Goal: Information Seeking & Learning: Learn about a topic

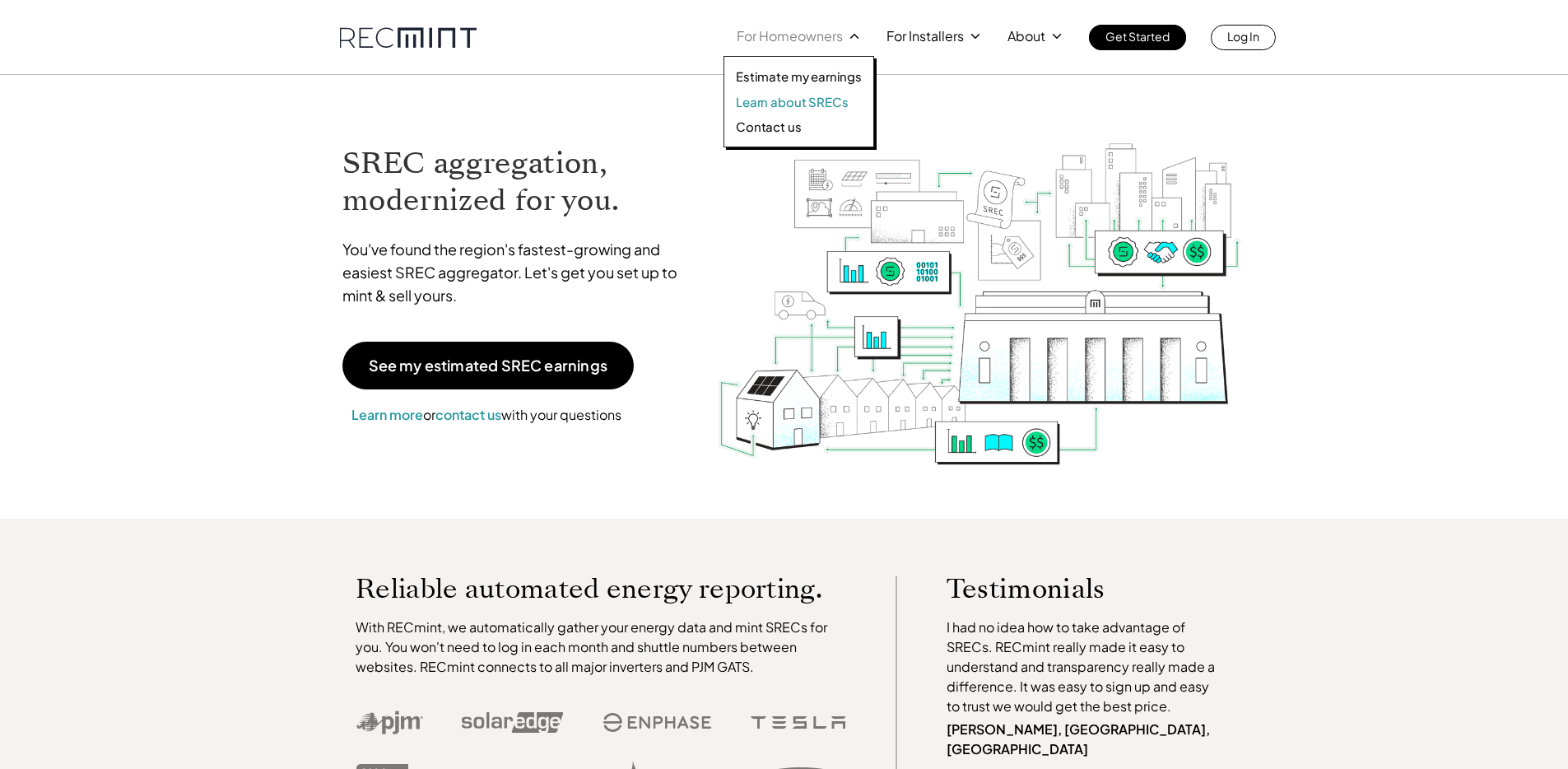
click at [780, 102] on p "Learn about SRECs" at bounding box center [792, 102] width 112 height 17
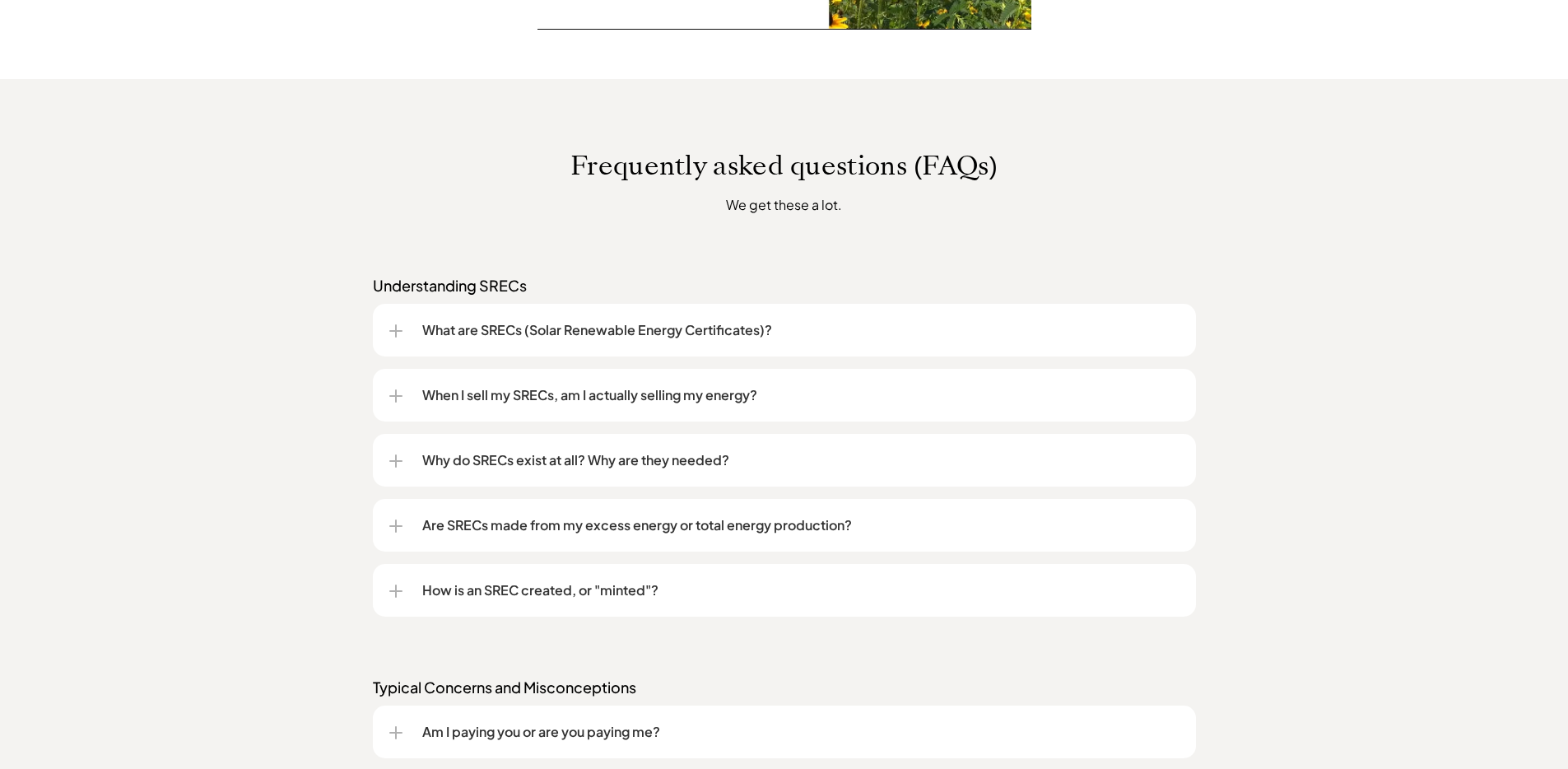
scroll to position [1307, 0]
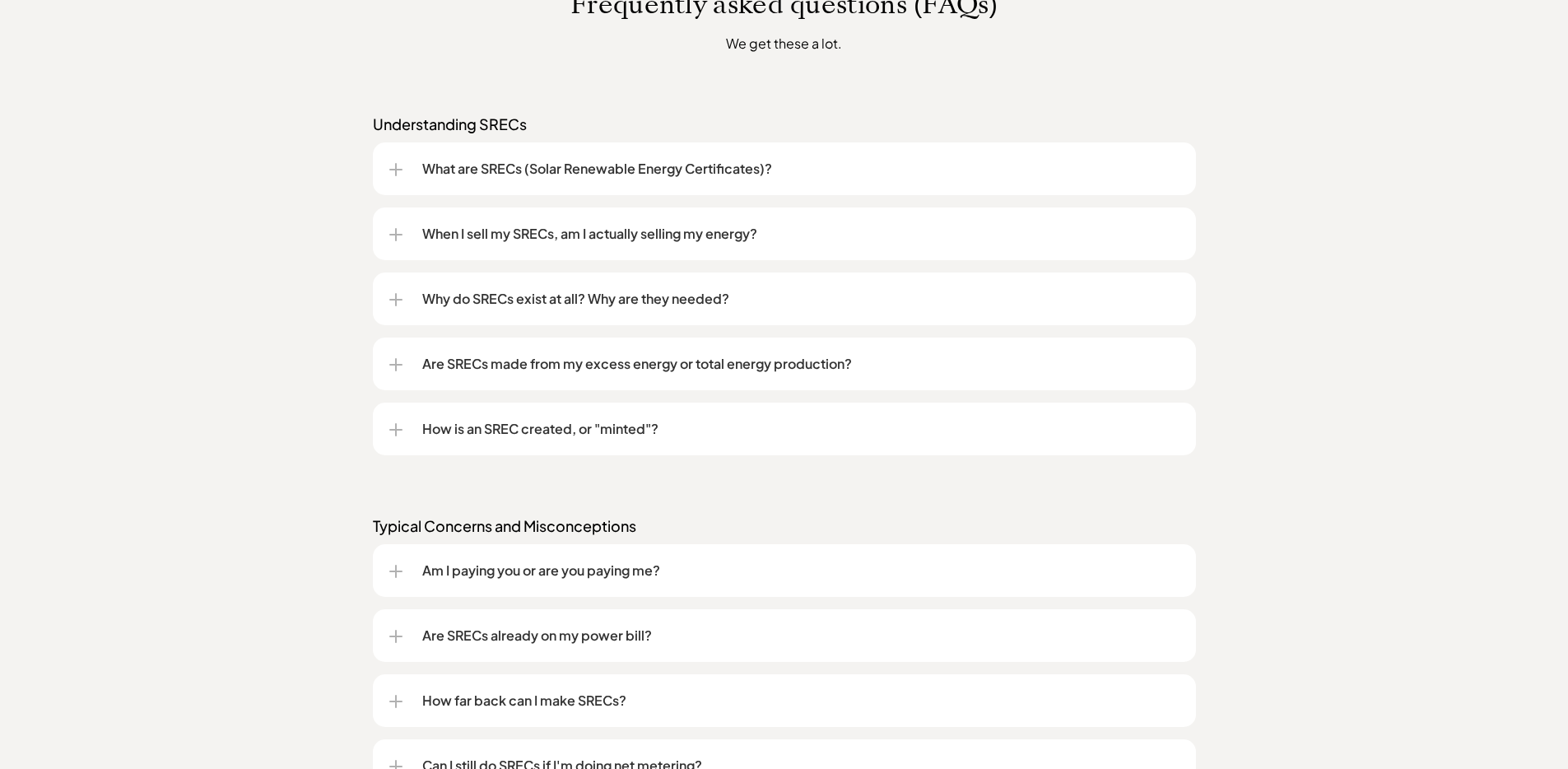
click at [698, 232] on p "When I sell my SRECs, am I actually selling my energy?" at bounding box center [800, 233] width 758 height 19
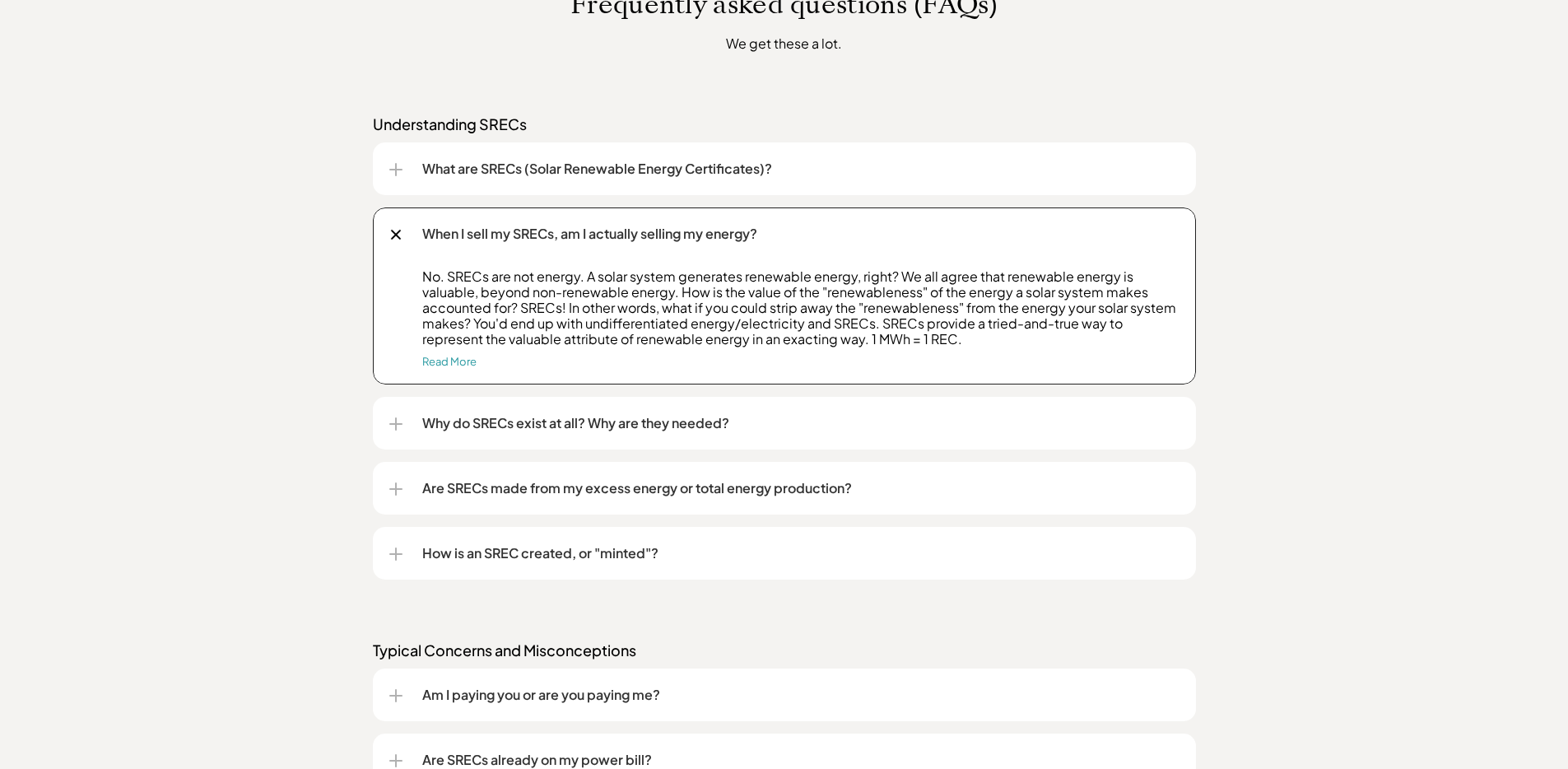
click at [698, 238] on p "When I sell my SRECs, am I actually selling my energy?" at bounding box center [800, 233] width 758 height 19
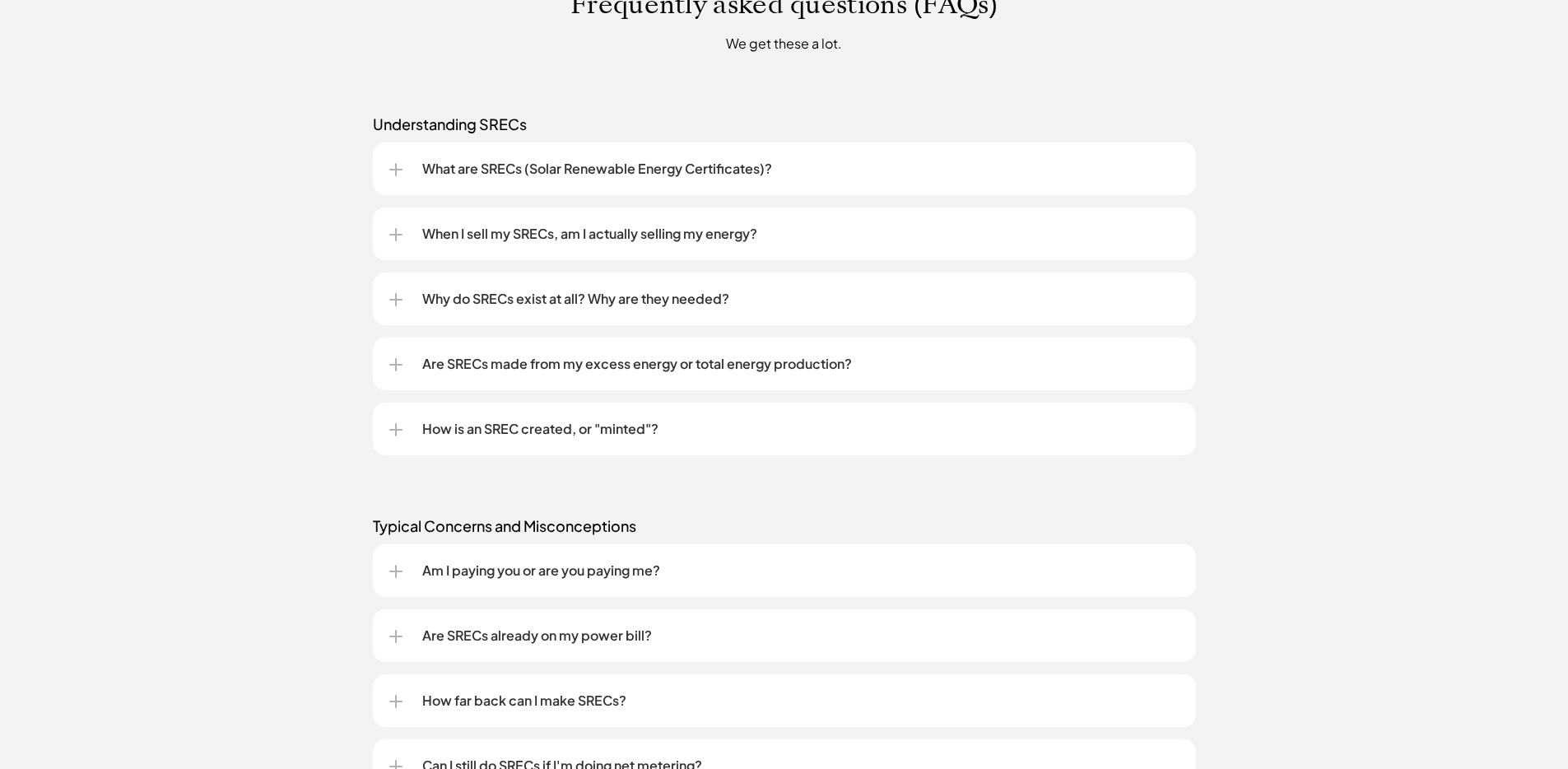
scroll to position [1328, 0]
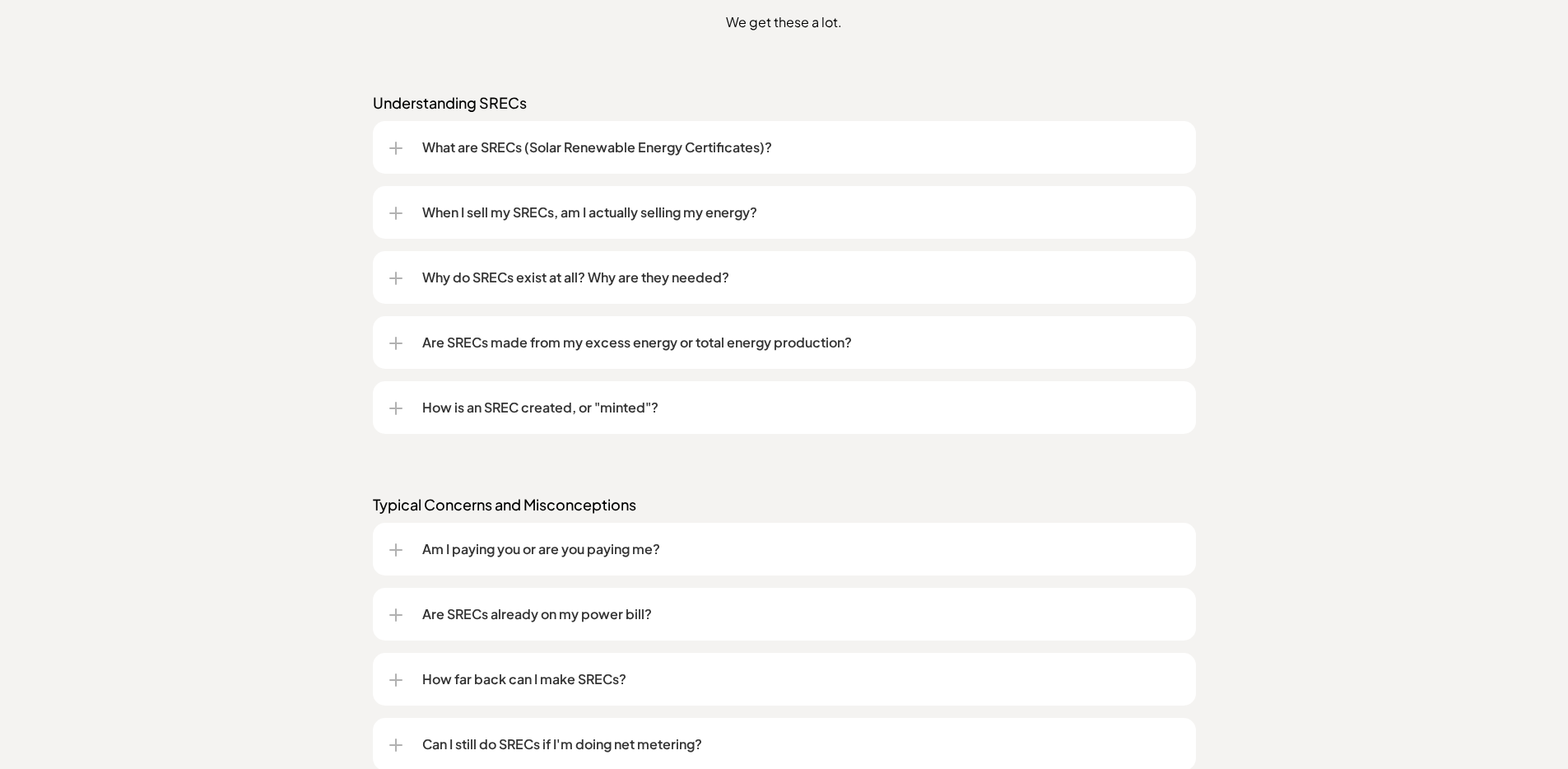
click at [691, 274] on p "Why do SRECs exist at all? Why are they needed?" at bounding box center [800, 277] width 758 height 19
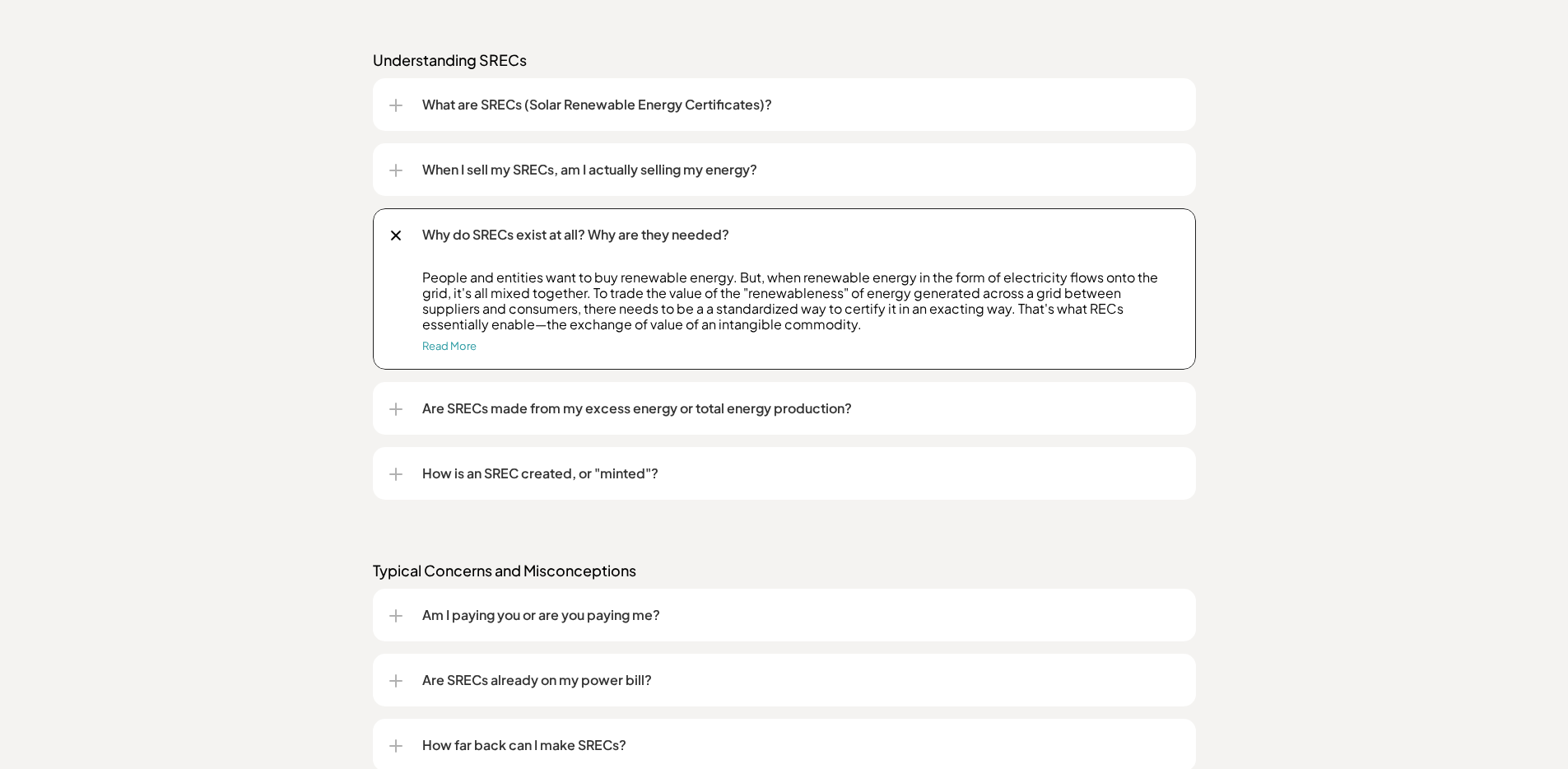
scroll to position [1382, 0]
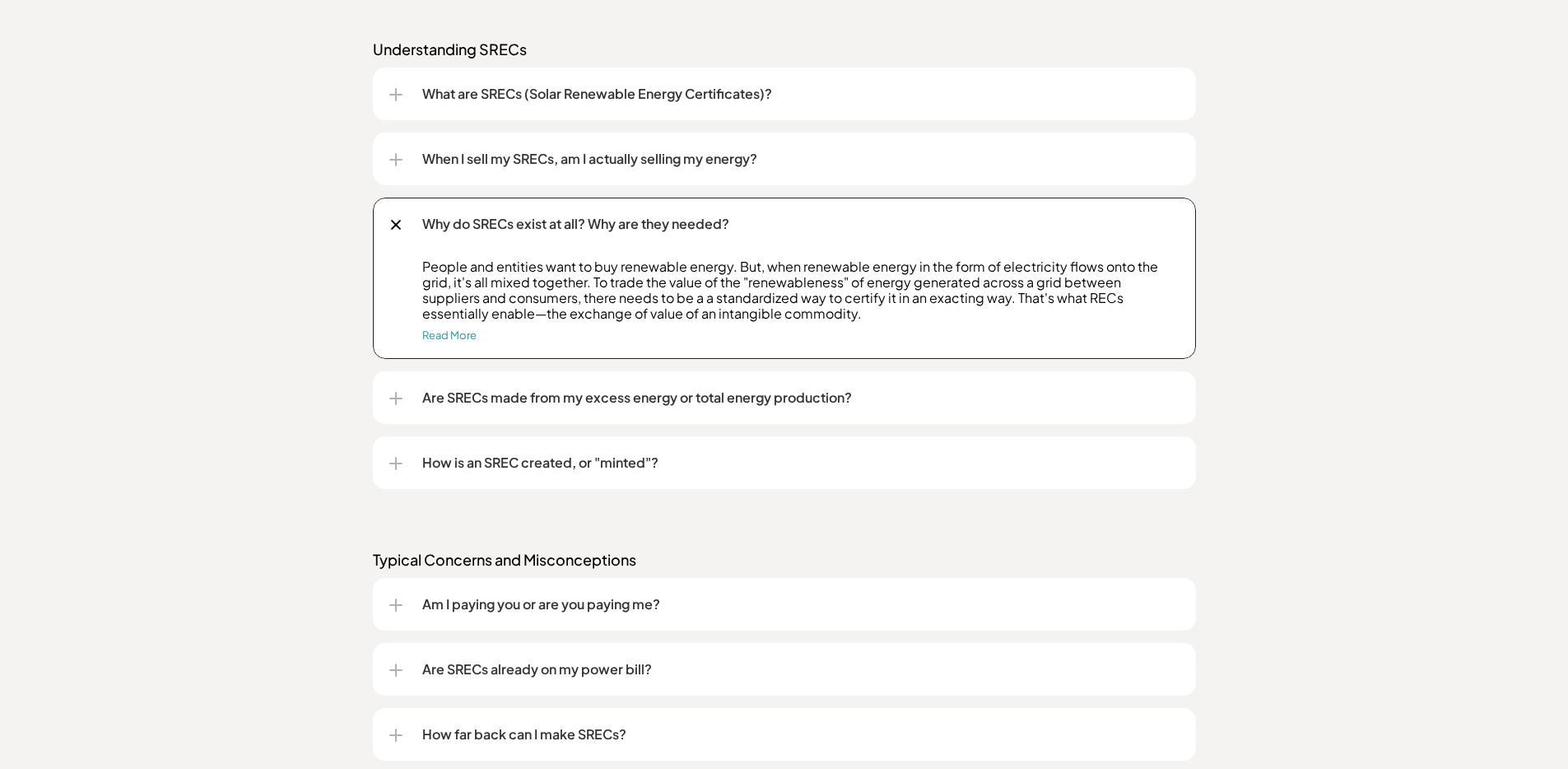
click at [737, 229] on p "Why do SRECs exist at all? Why are they needed?" at bounding box center [800, 223] width 758 height 19
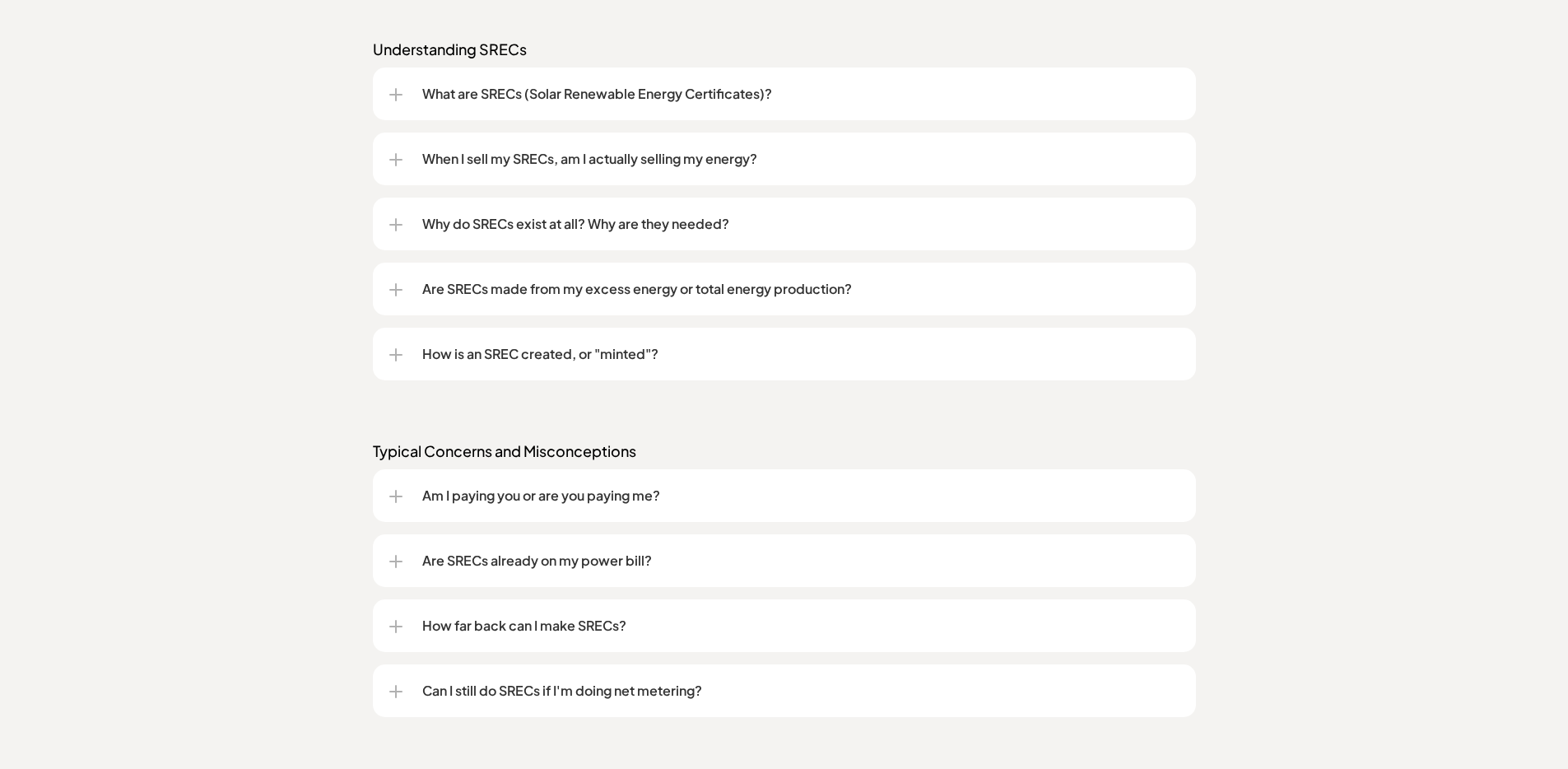
scroll to position [1393, 0]
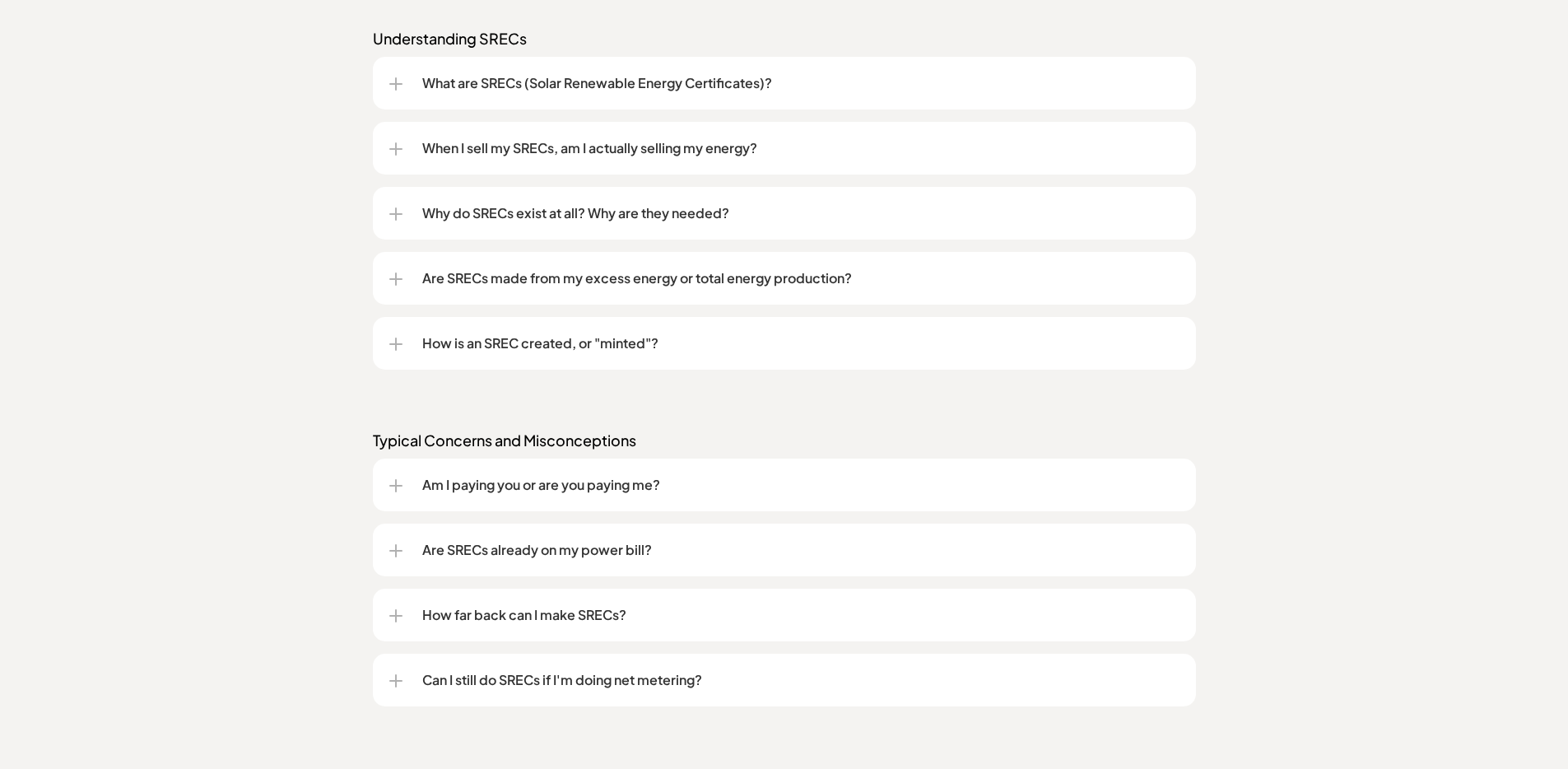
click at [759, 286] on p "Are SRECs made from my excess energy or total energy production?" at bounding box center [800, 278] width 758 height 19
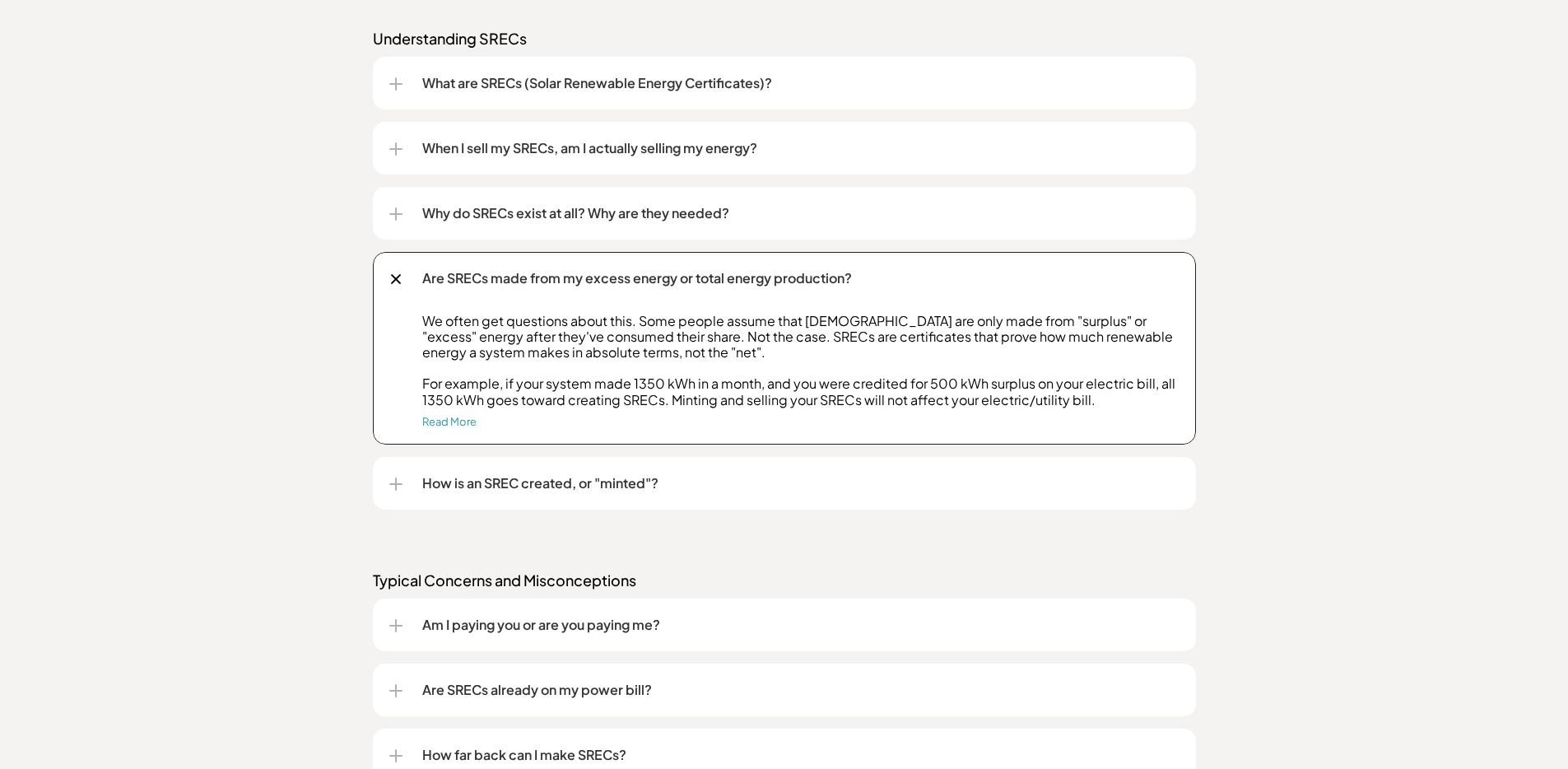
click at [759, 280] on p "Are SRECs made from my excess energy or total energy production?" at bounding box center [800, 278] width 758 height 19
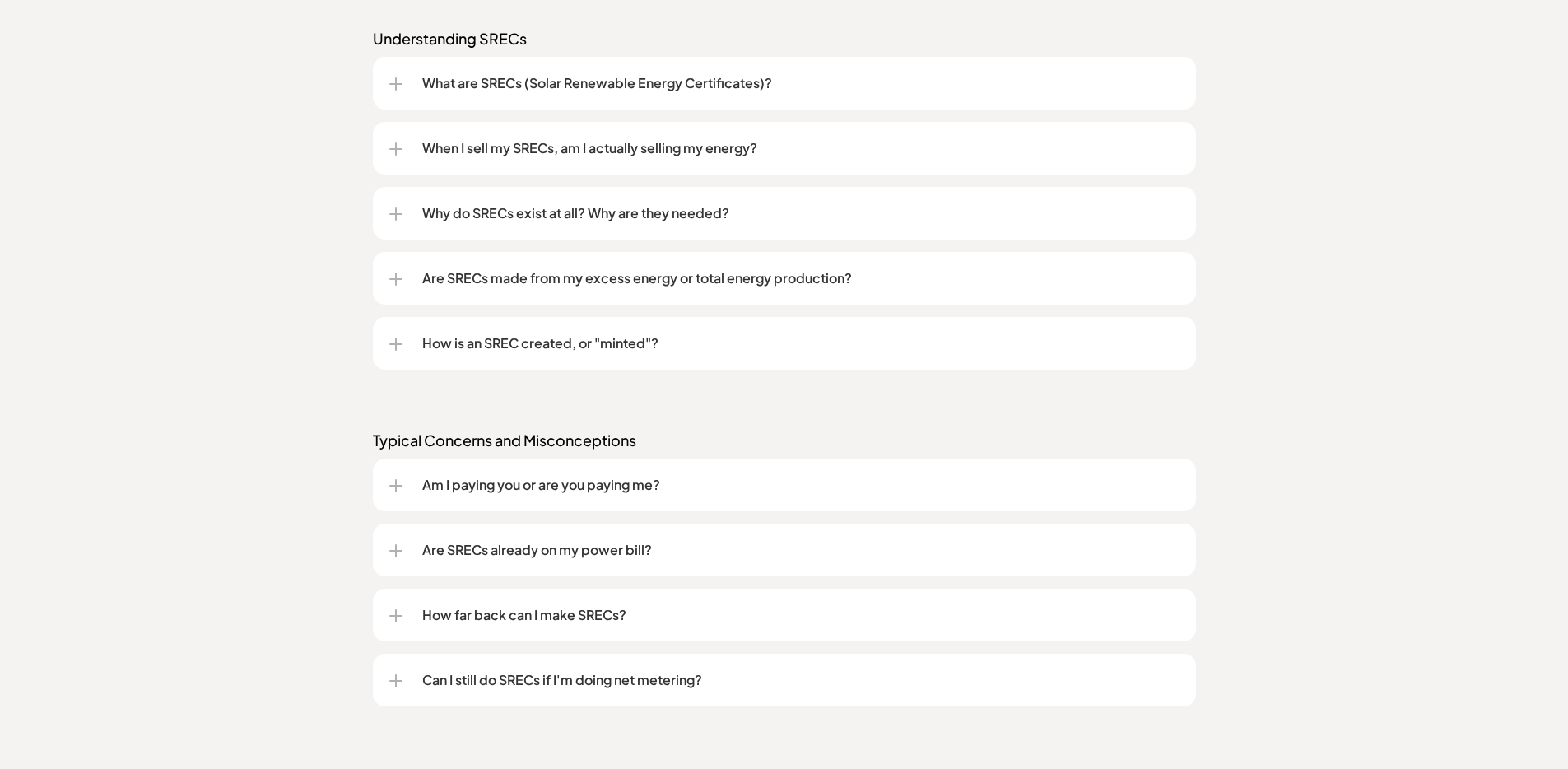
click at [733, 337] on p "How is an SREC created, or "minted"?" at bounding box center [800, 342] width 758 height 19
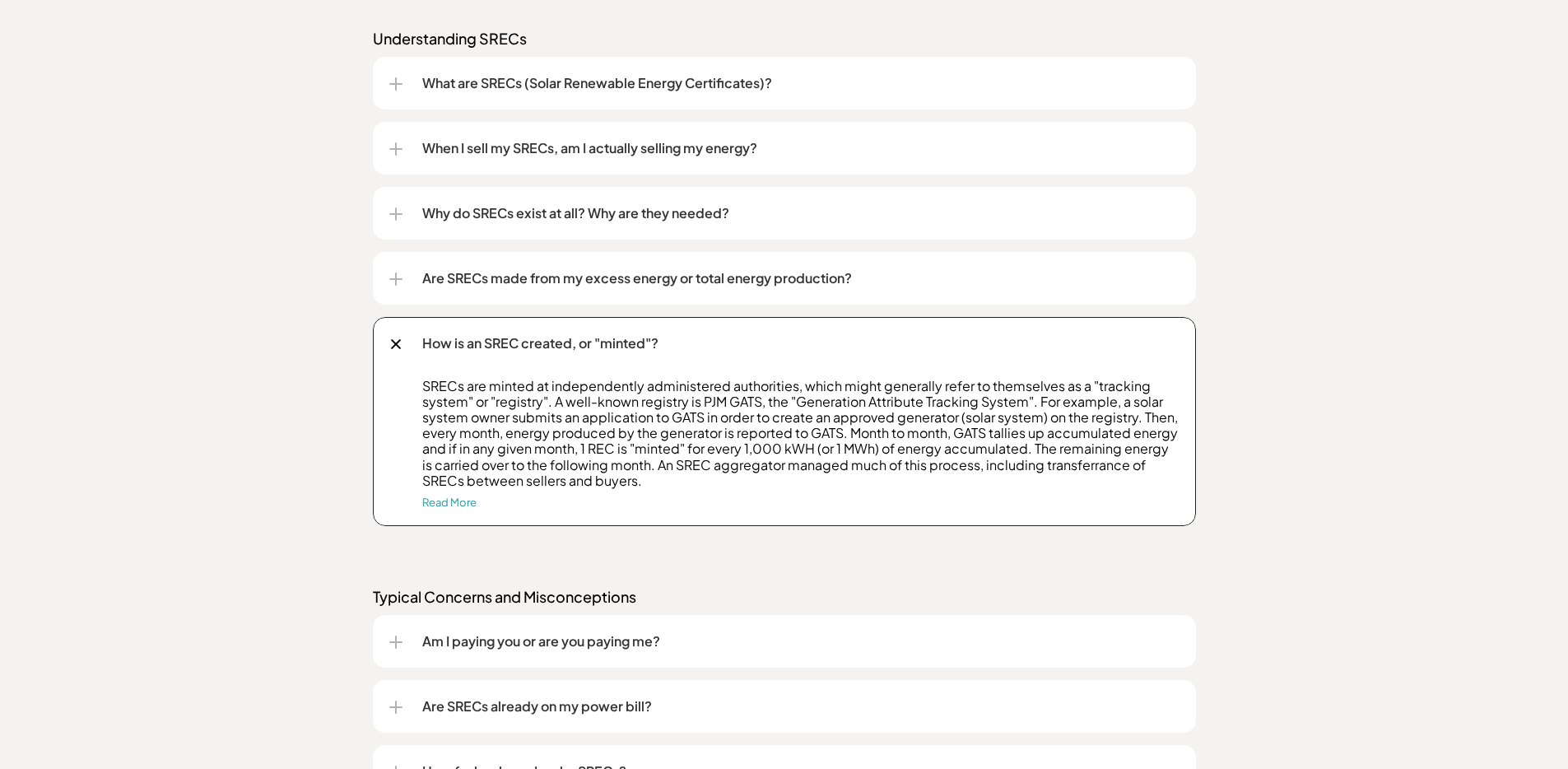
click at [733, 345] on p "How is an SREC created, or "minted"?" at bounding box center [800, 342] width 758 height 19
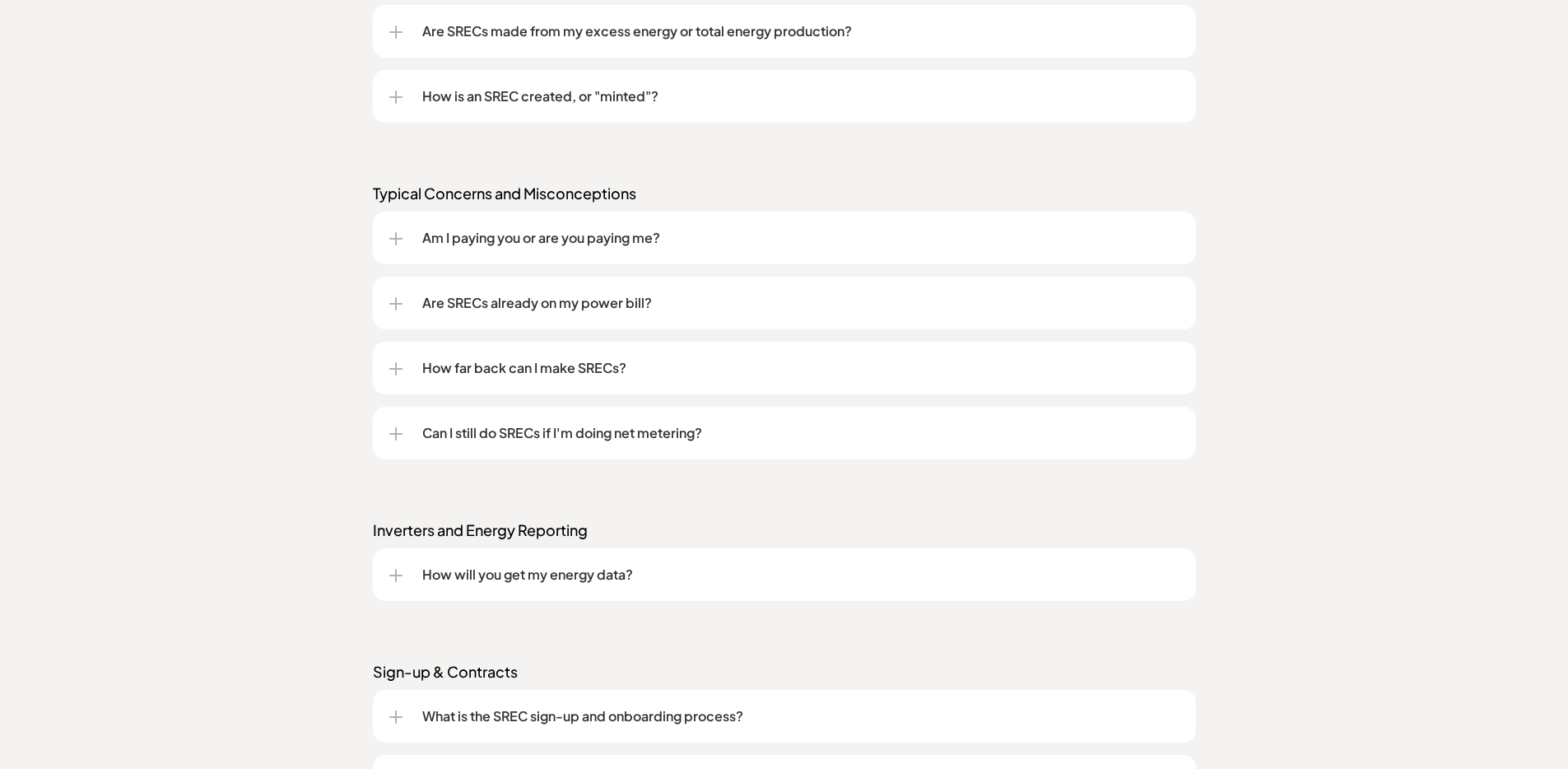
scroll to position [1661, 0]
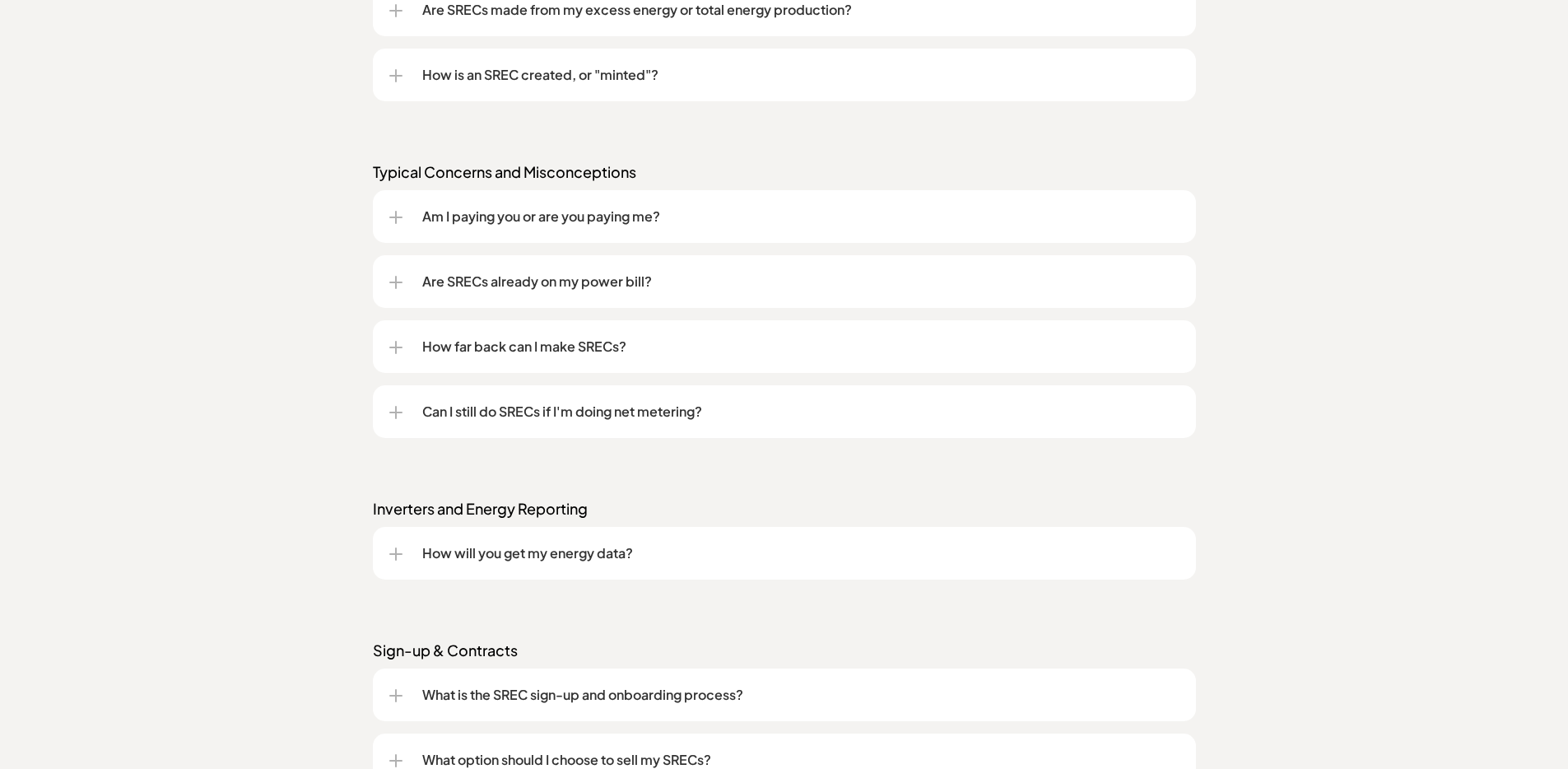
click at [646, 222] on p "Am I paying you or are you paying me?" at bounding box center [800, 216] width 758 height 19
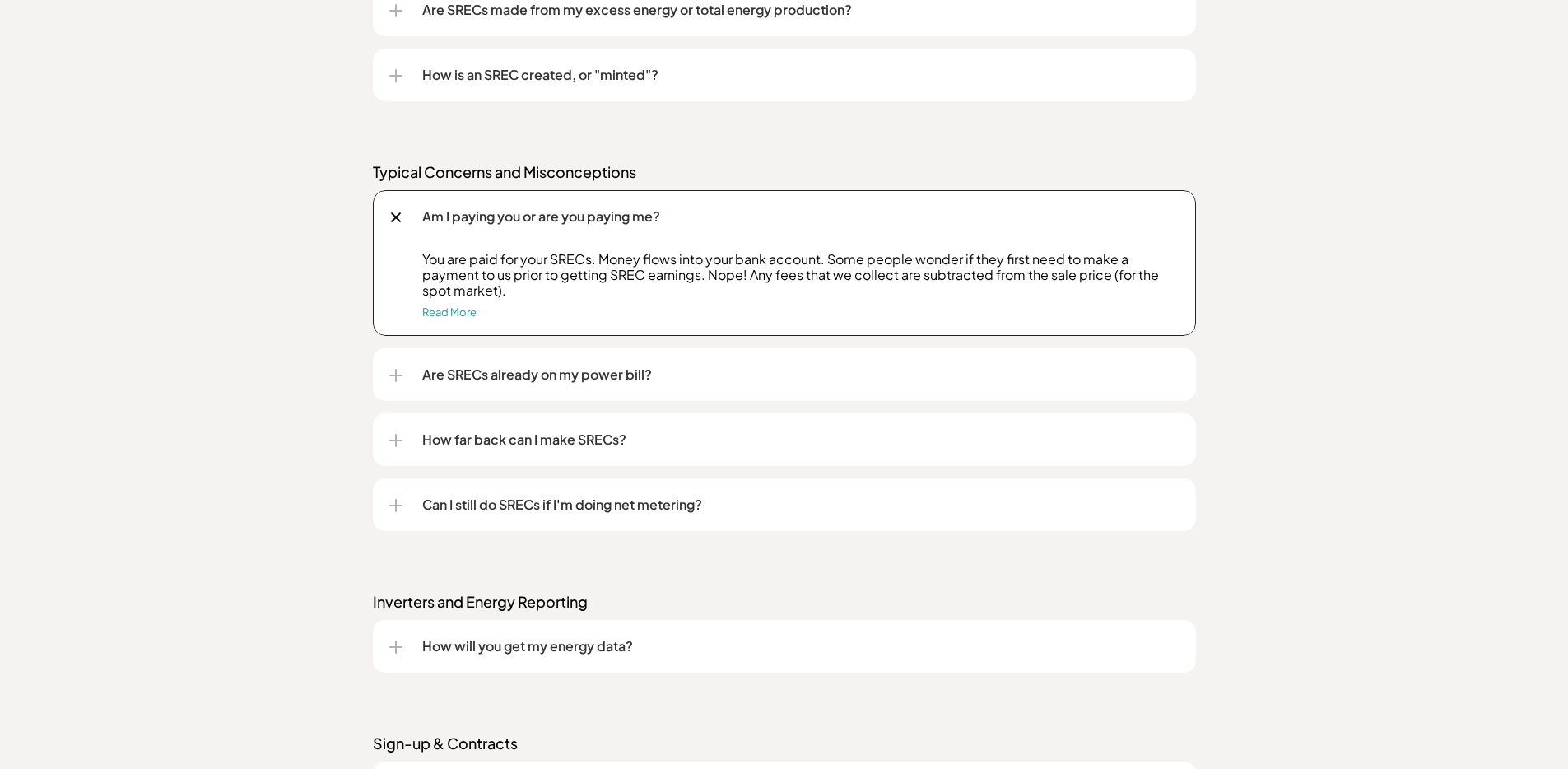
click at [647, 222] on p "Am I paying you or are you paying me?" at bounding box center [800, 216] width 758 height 19
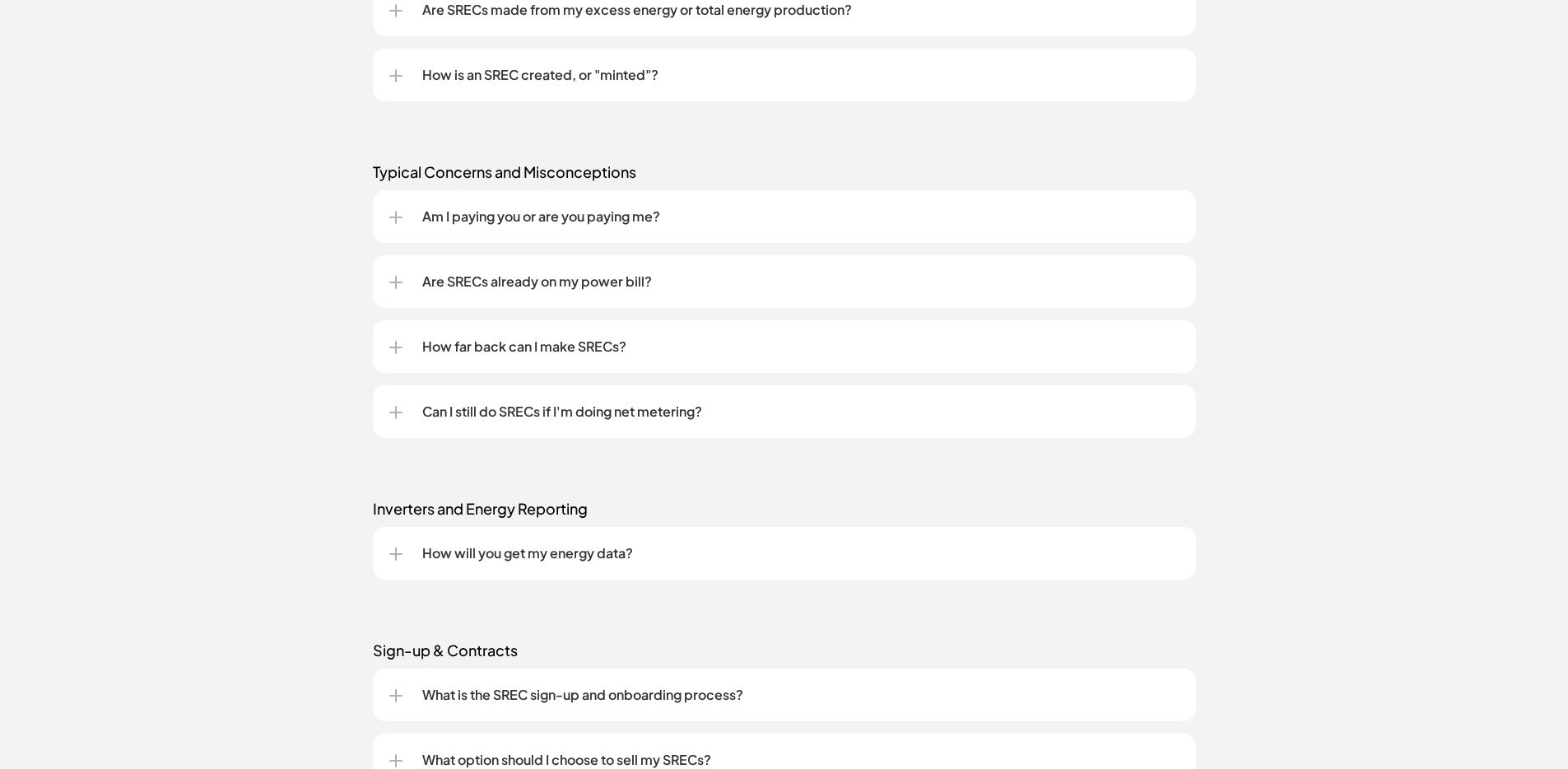
scroll to position [1682, 0]
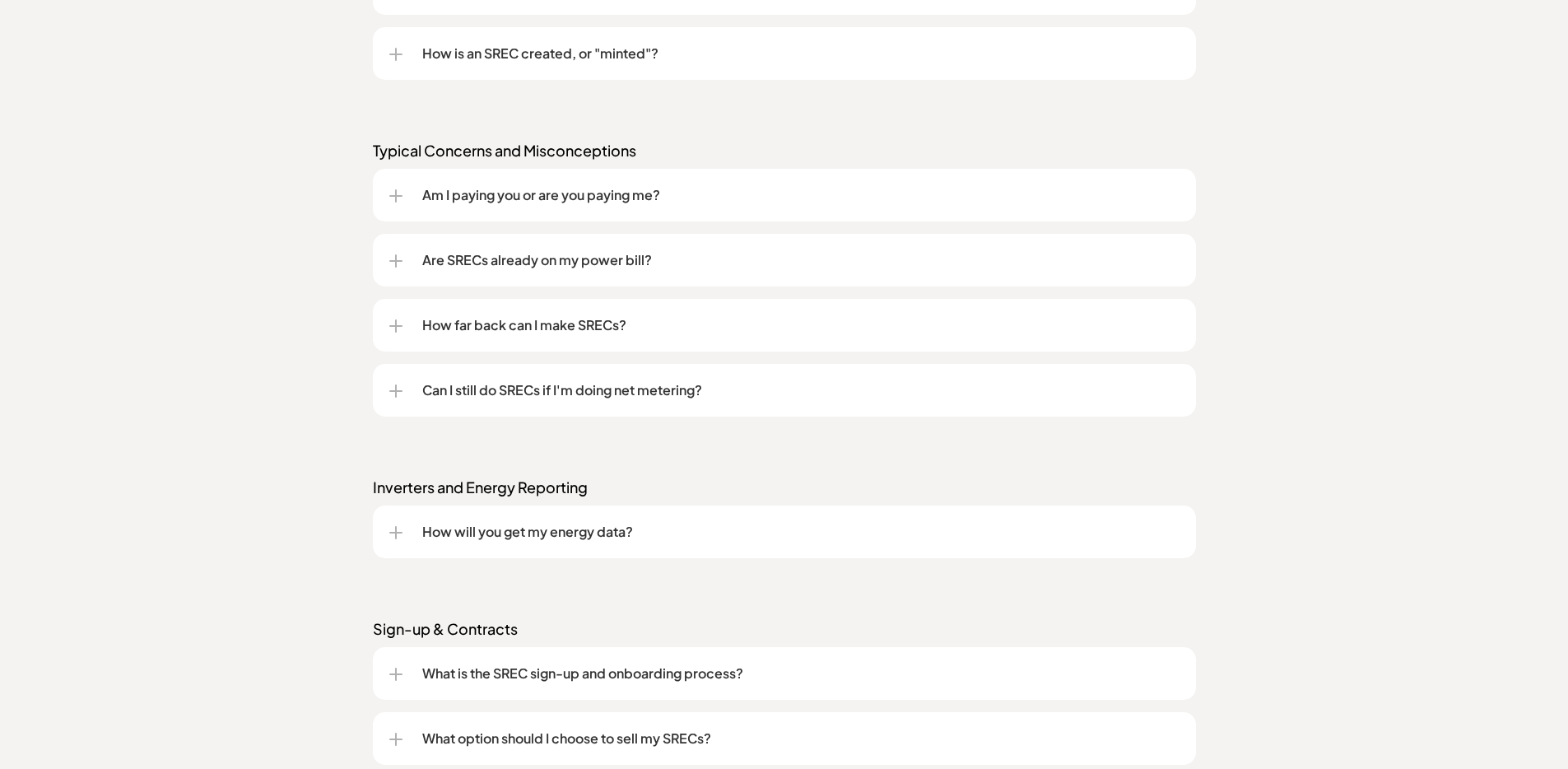
click at [644, 266] on p "Are SRECs already on my power bill?" at bounding box center [800, 260] width 758 height 19
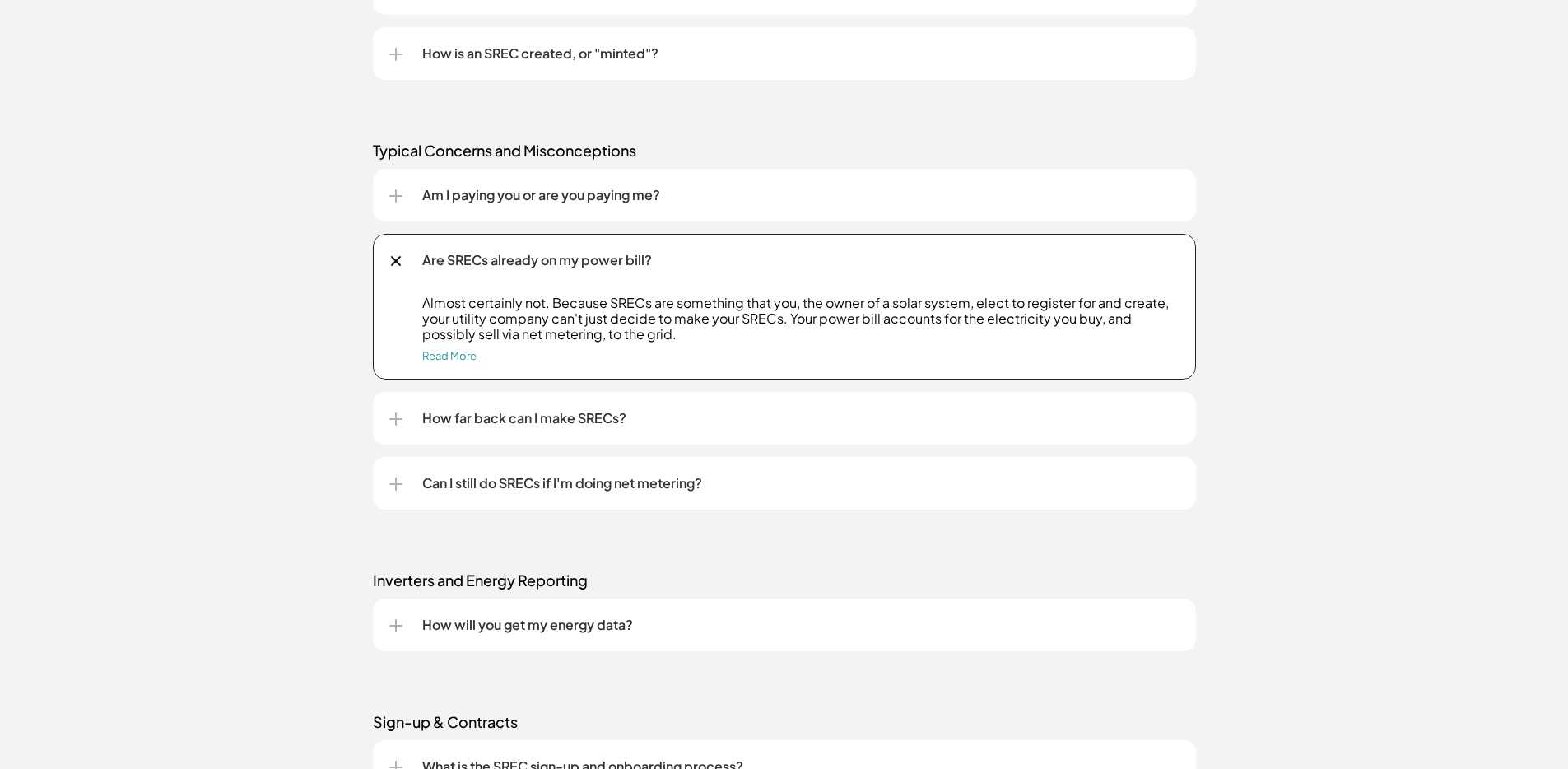
click at [644, 266] on p "Are SRECs already on my power bill?" at bounding box center [800, 260] width 758 height 19
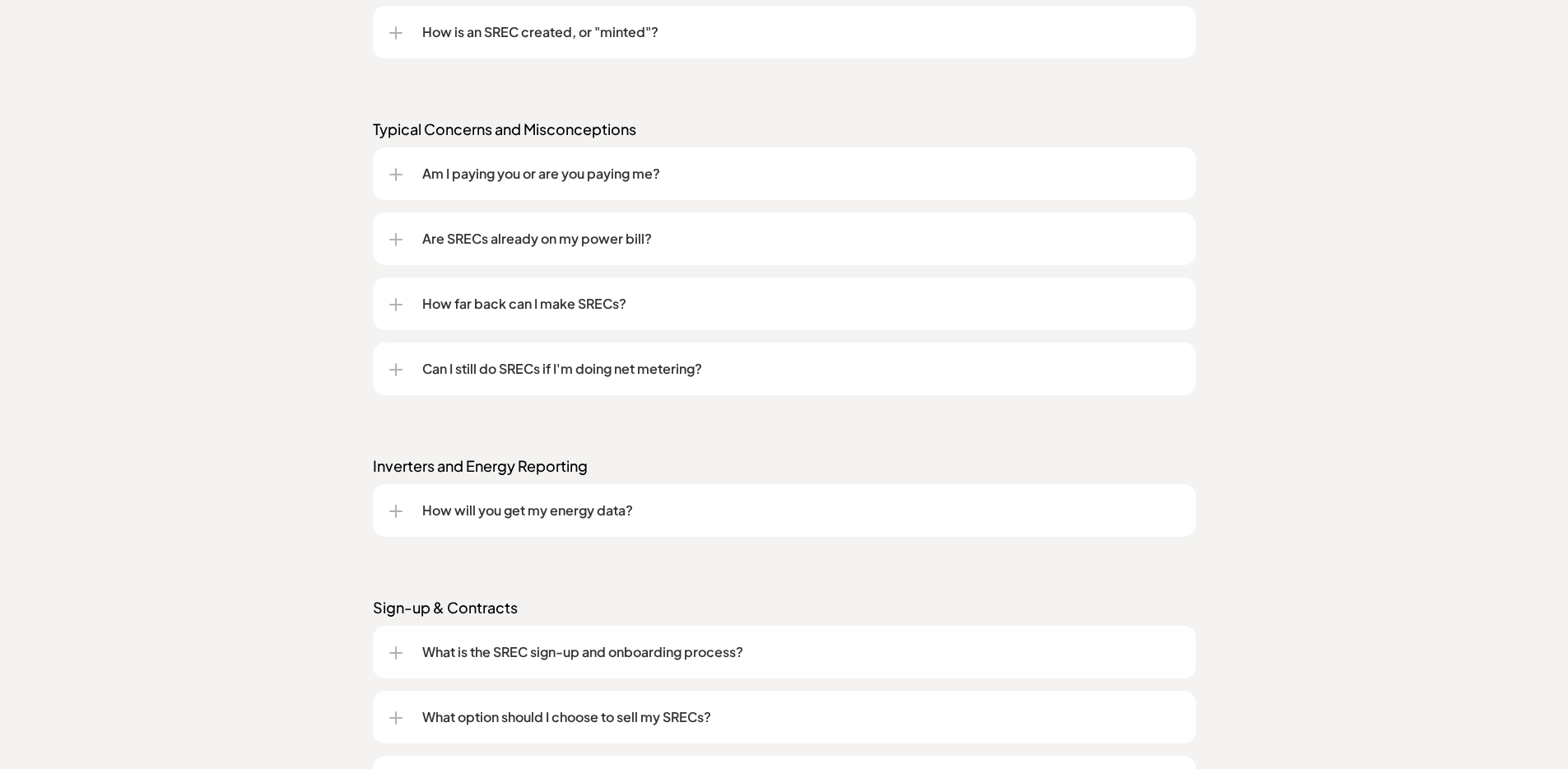
scroll to position [1725, 0]
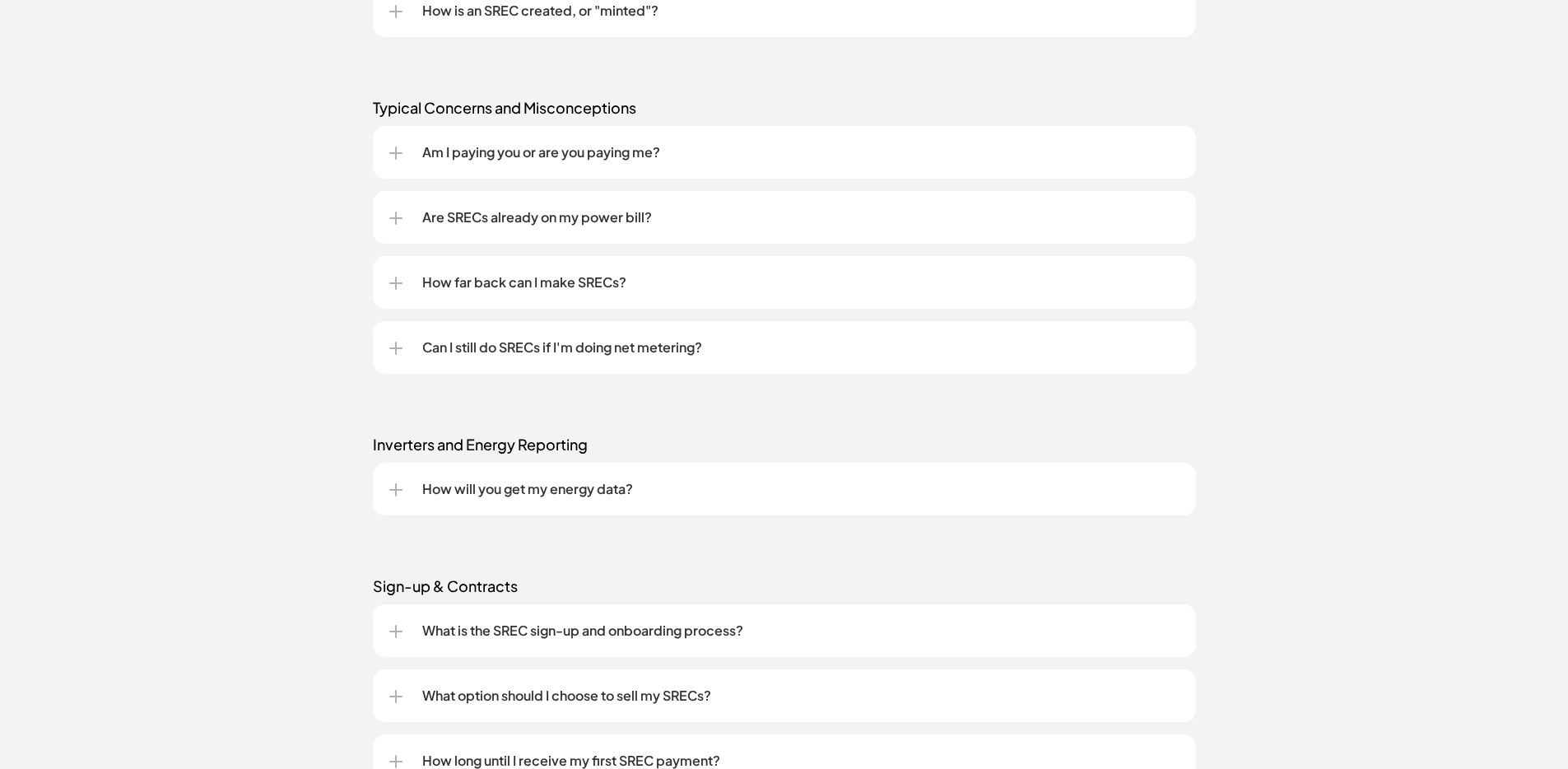
click at [642, 276] on p "How far back can I make SRECs?" at bounding box center [800, 282] width 758 height 19
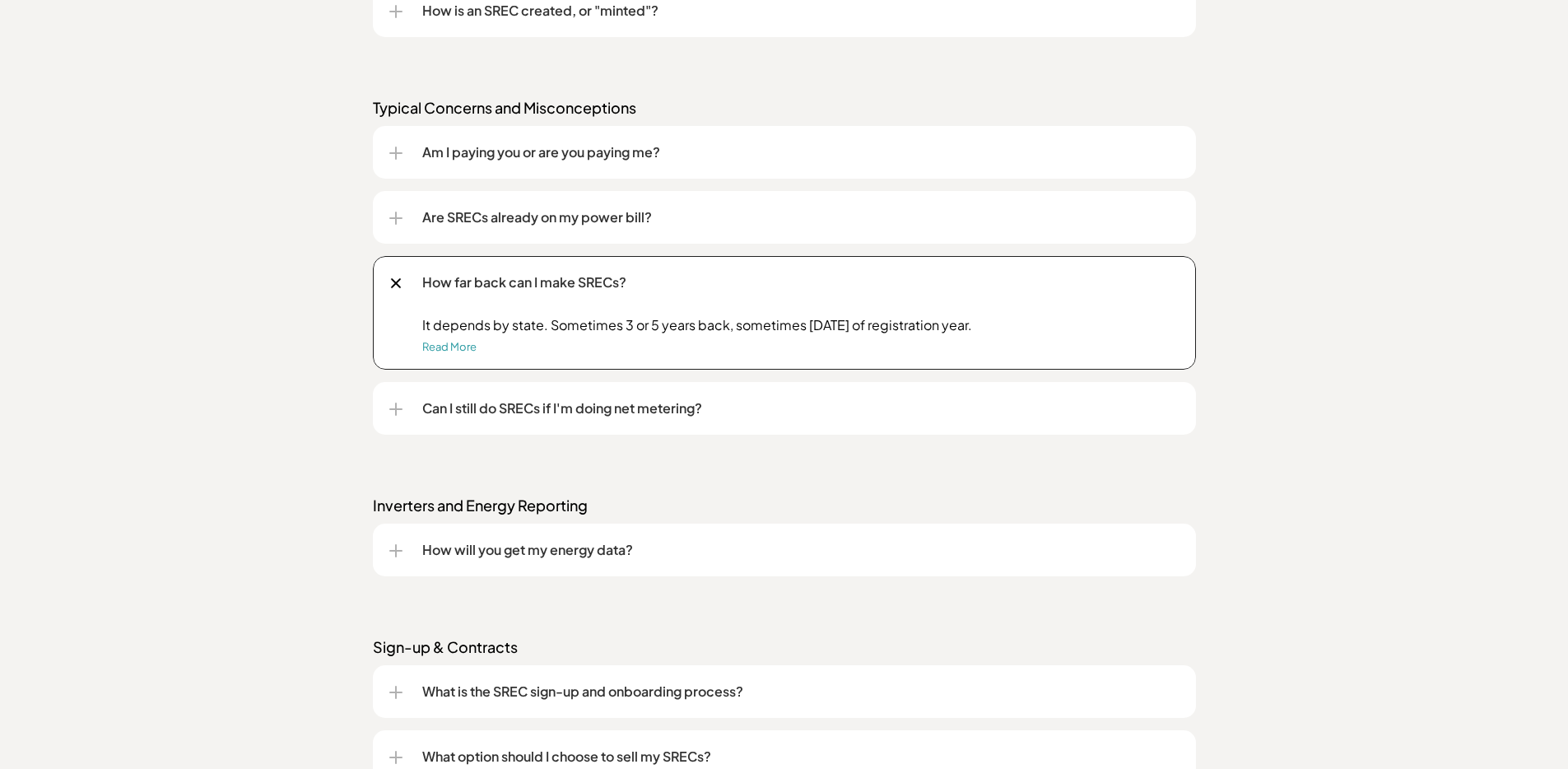
click at [648, 280] on p "How far back can I make SRECs?" at bounding box center [800, 282] width 758 height 19
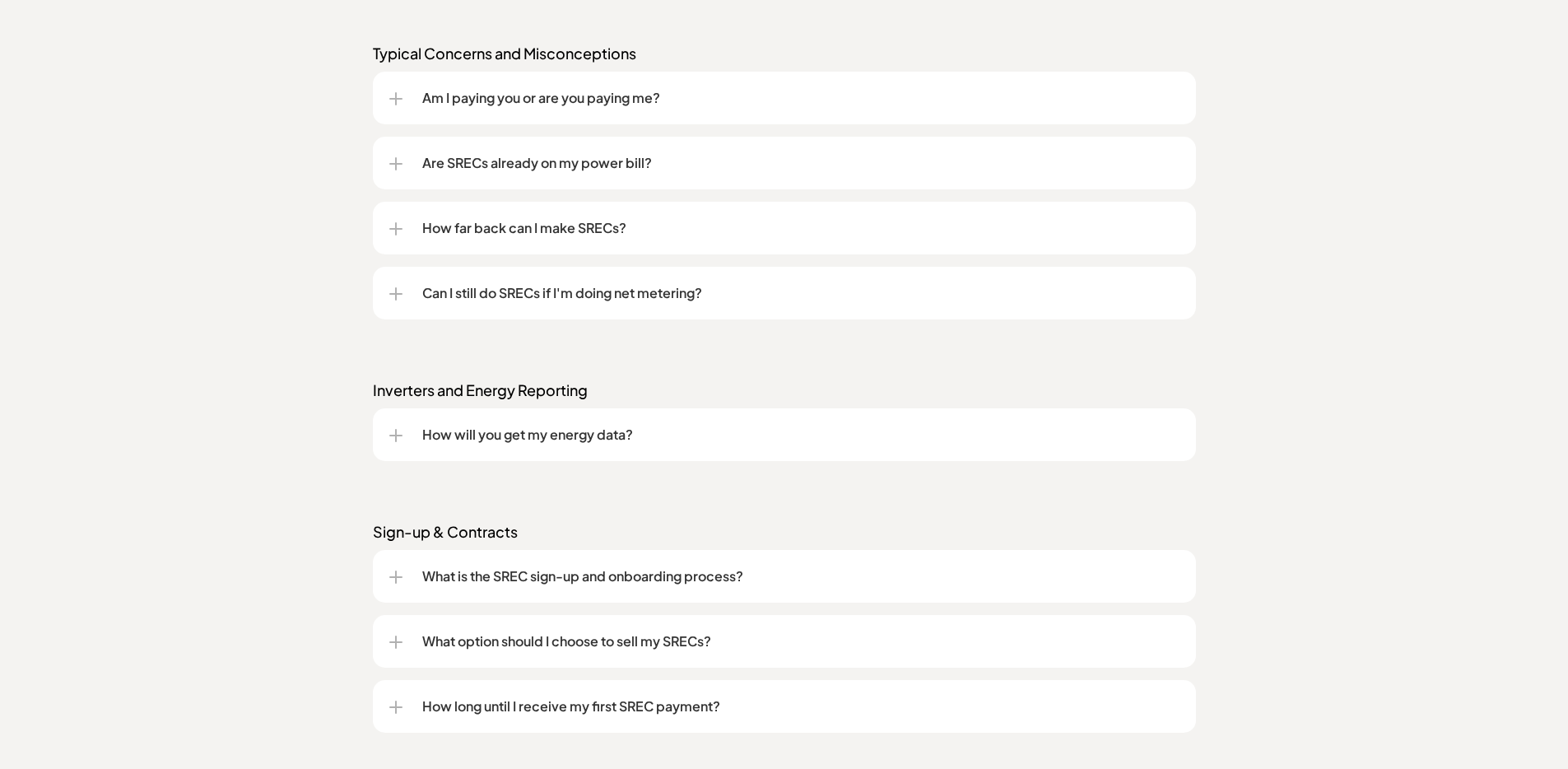
scroll to position [1825, 0]
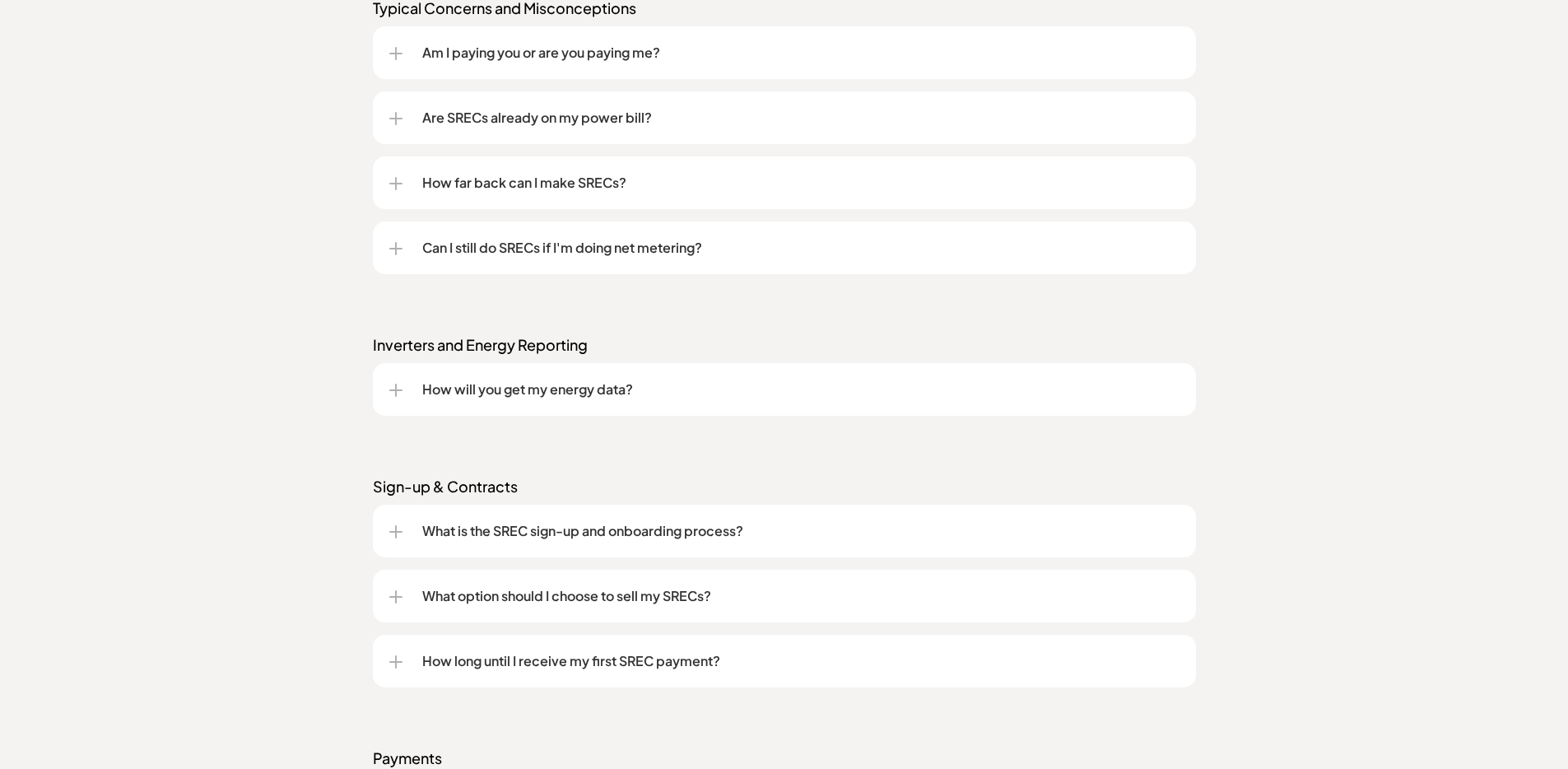
click at [646, 251] on p "Can I still do SRECs if I'm doing net metering?" at bounding box center [800, 247] width 758 height 19
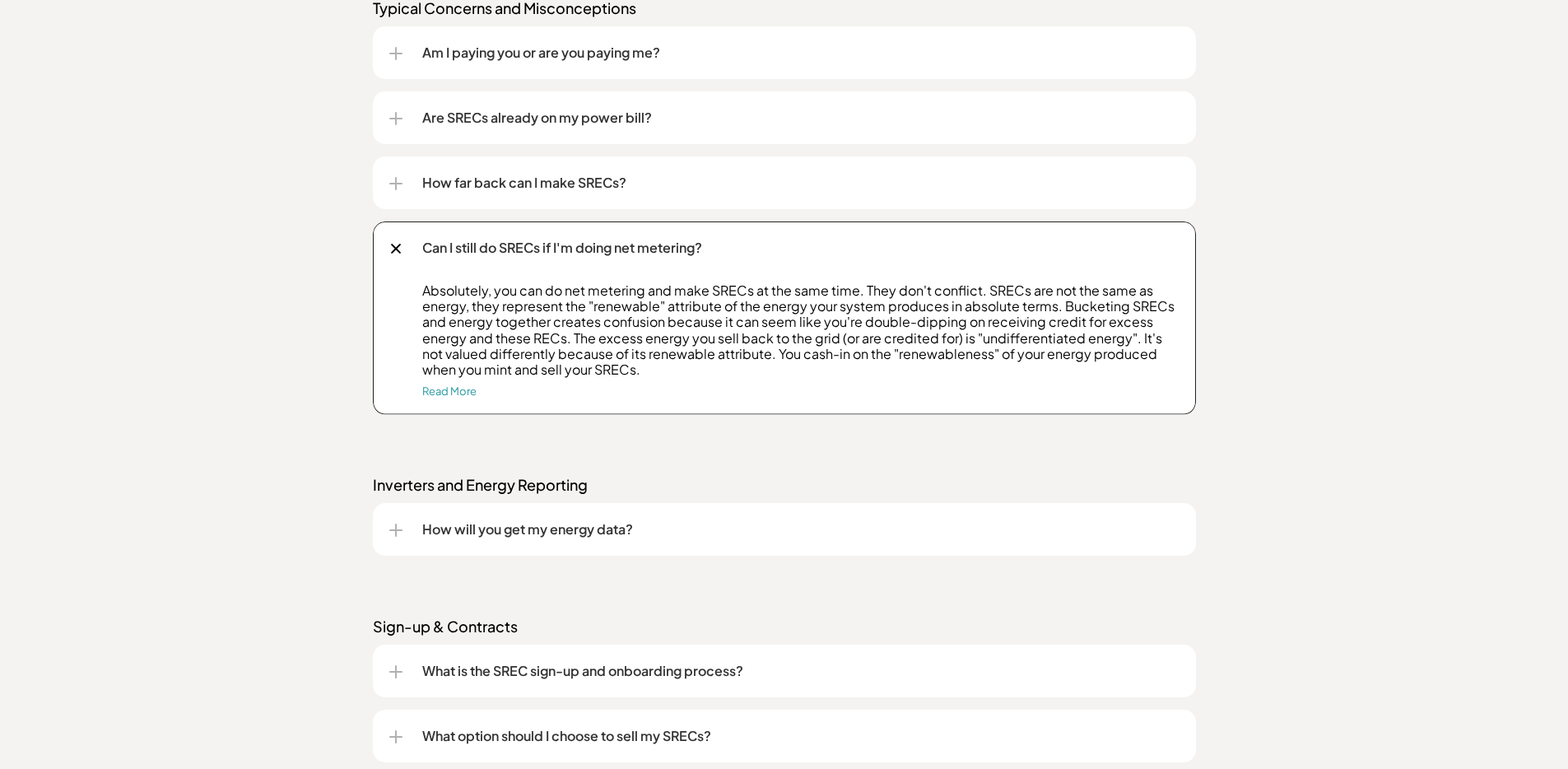
click at [647, 248] on p "Can I still do SRECs if I'm doing net metering?" at bounding box center [800, 247] width 758 height 19
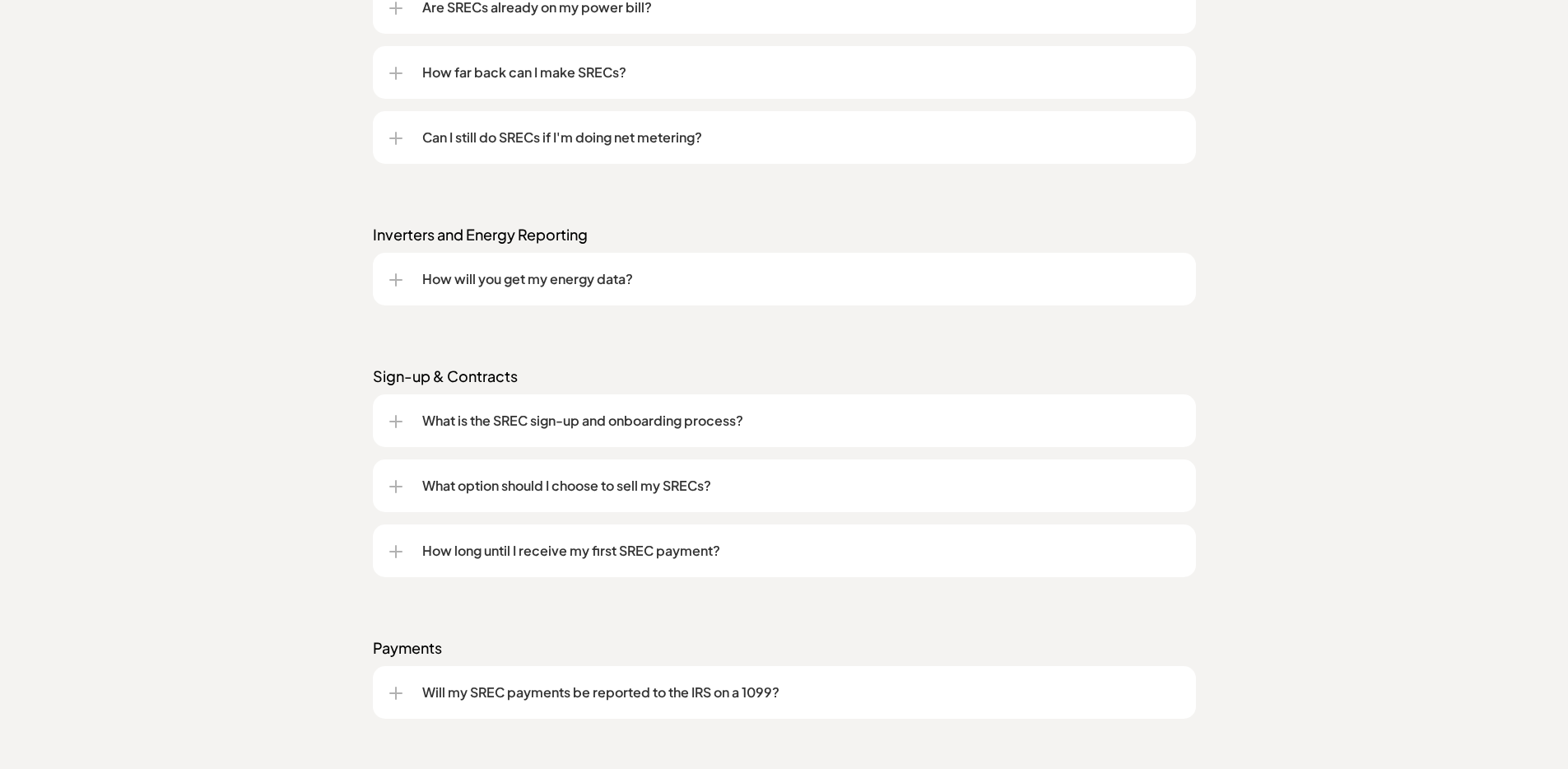
scroll to position [1946, 0]
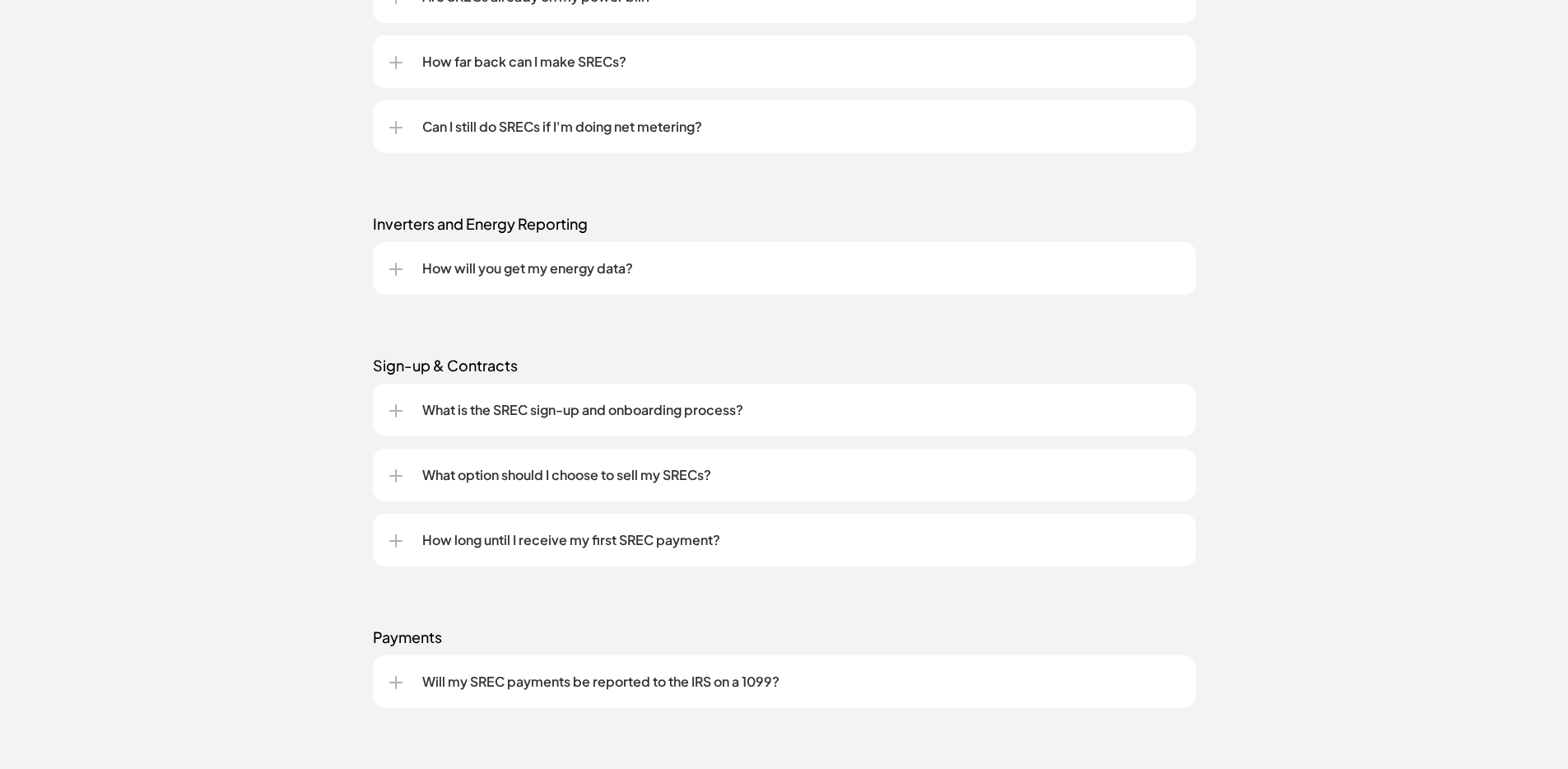
click at [639, 269] on p "How will you get my energy data?" at bounding box center [800, 267] width 758 height 19
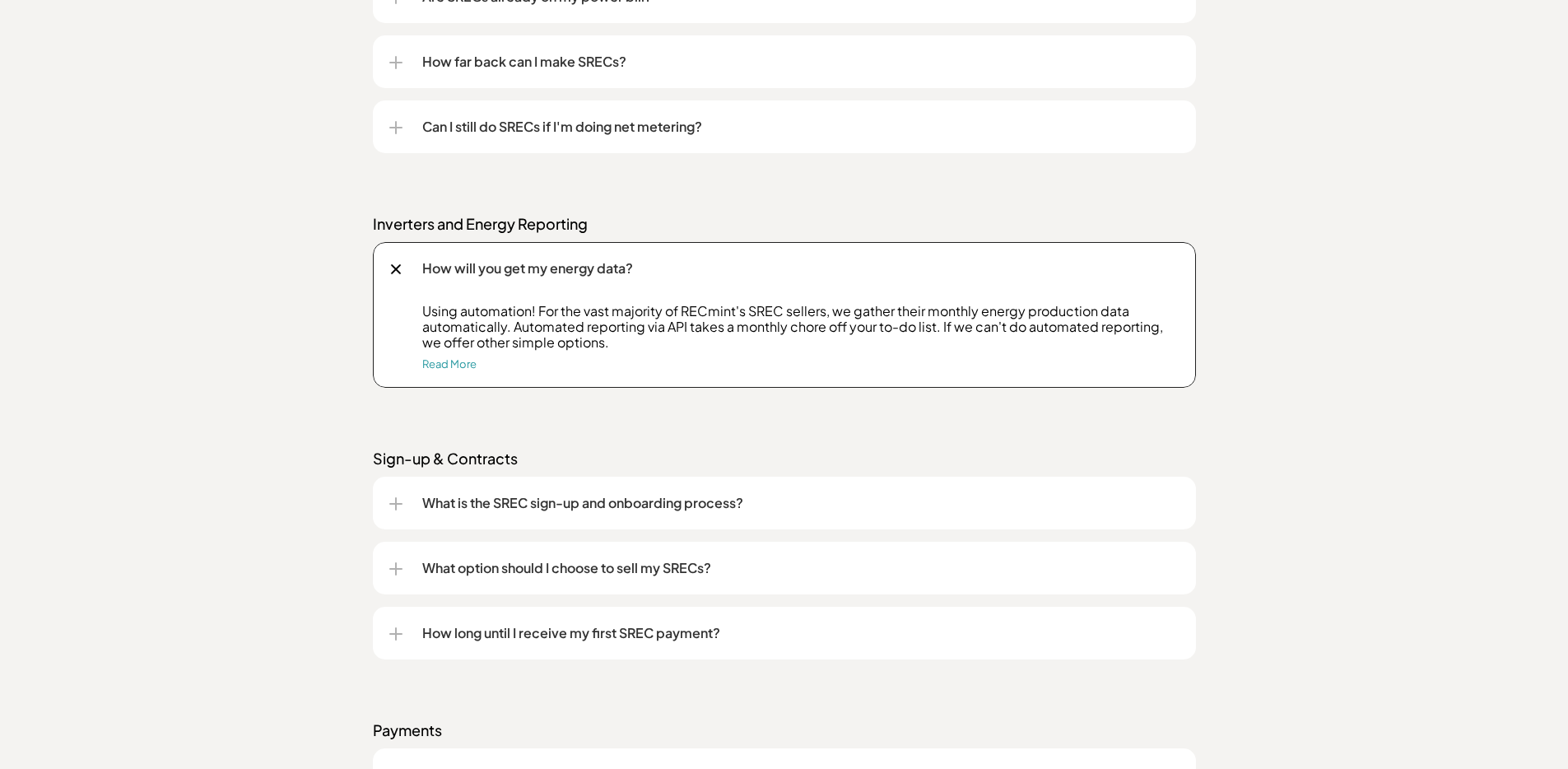
click at [630, 276] on p "How will you get my energy data?" at bounding box center [800, 267] width 758 height 19
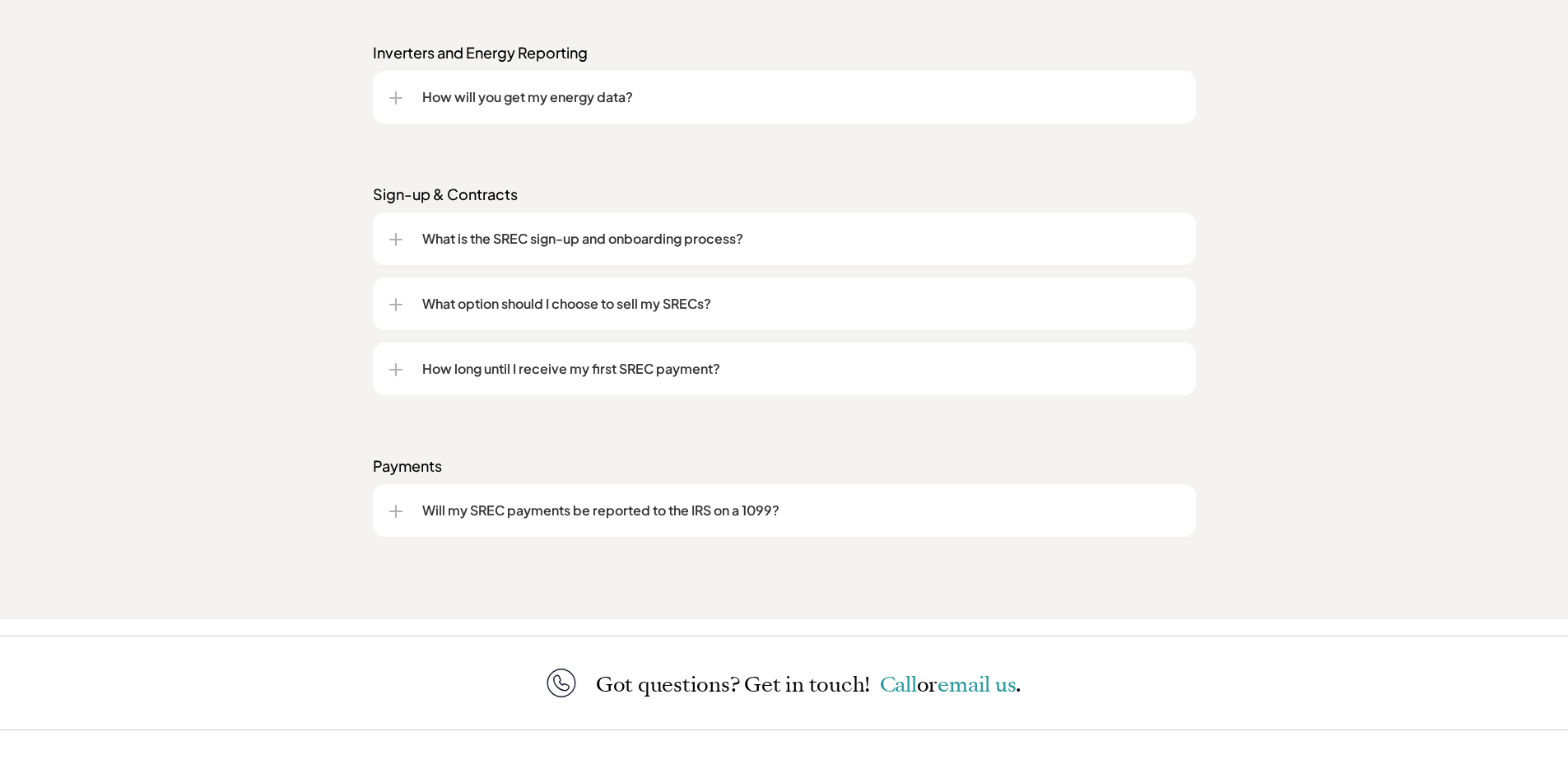
scroll to position [2127, 0]
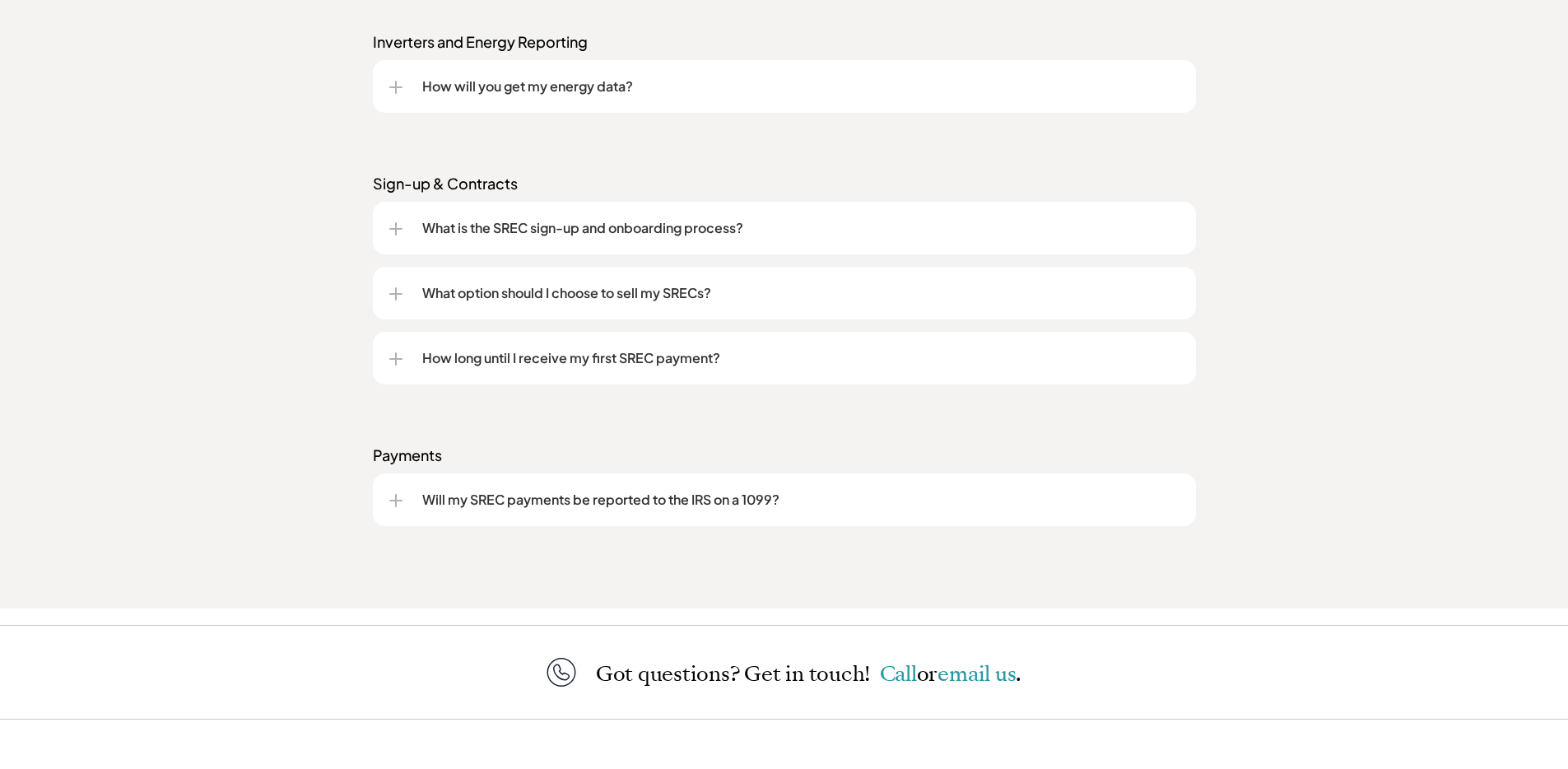
click at [667, 225] on p "What is the SREC sign-up and onboarding process?" at bounding box center [800, 228] width 758 height 19
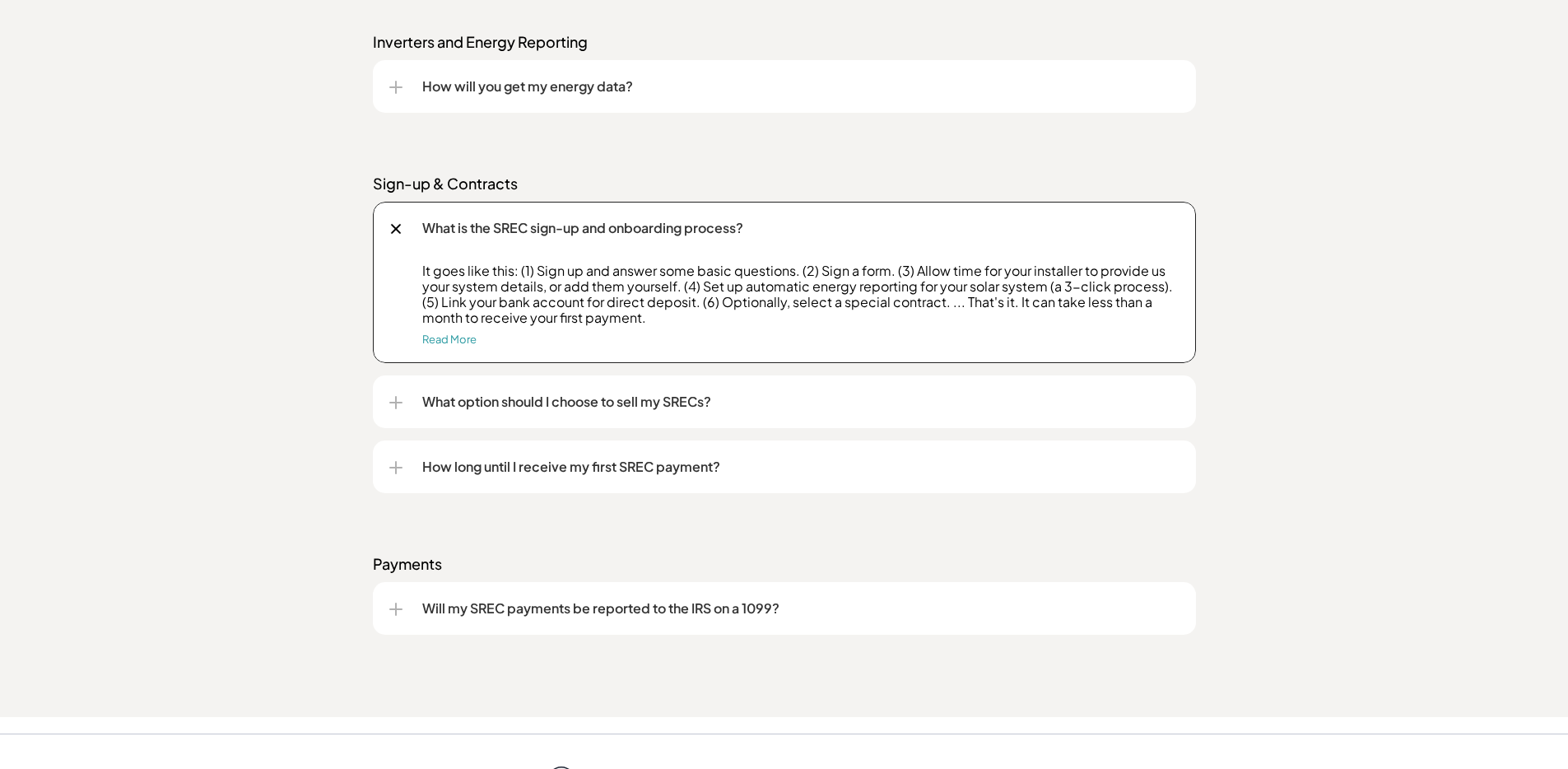
click at [665, 228] on p "What is the SREC sign-up and onboarding process?" at bounding box center [800, 228] width 758 height 19
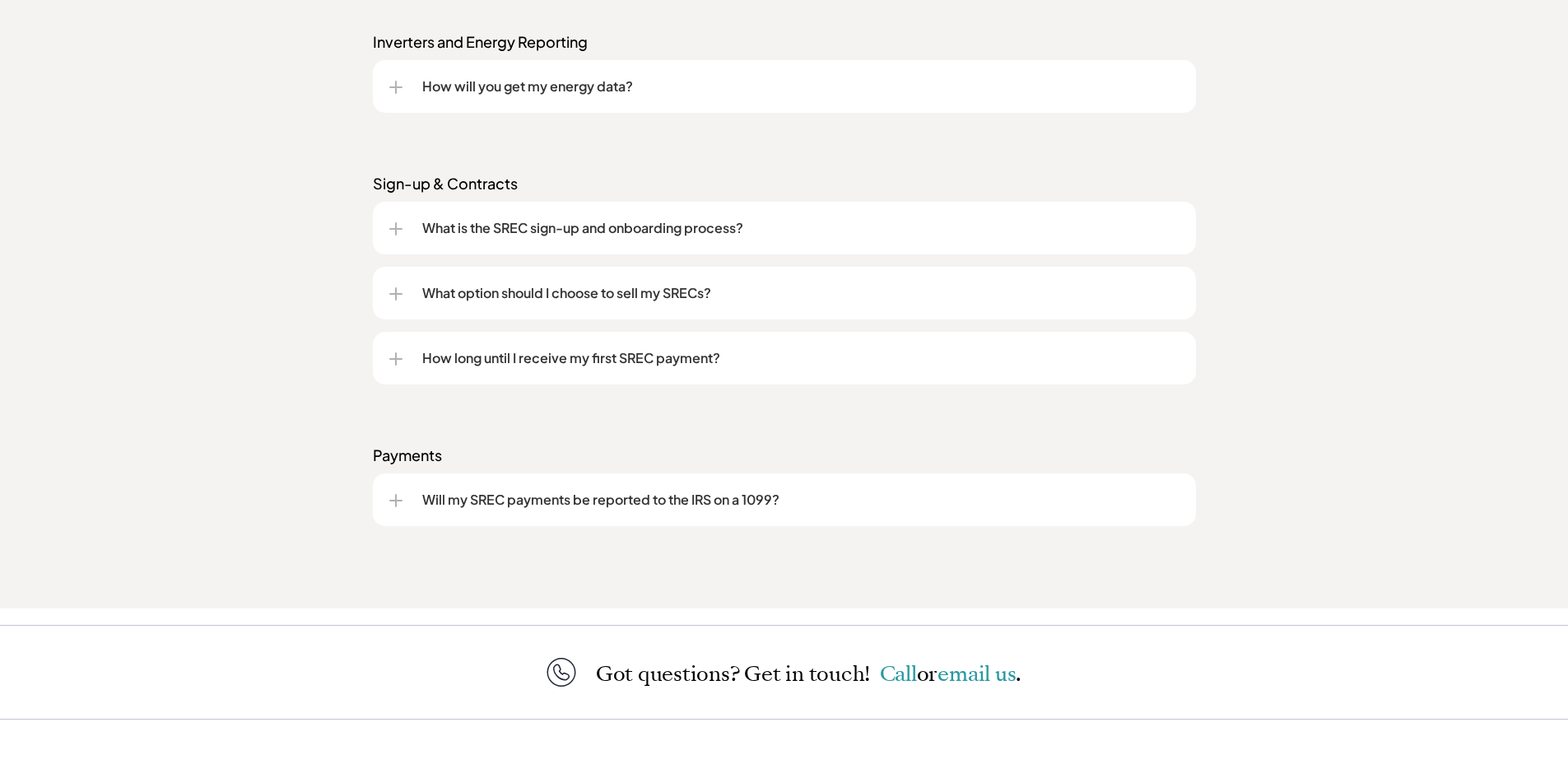
click at [649, 293] on p "What option should I choose to sell my SRECs?" at bounding box center [800, 292] width 758 height 19
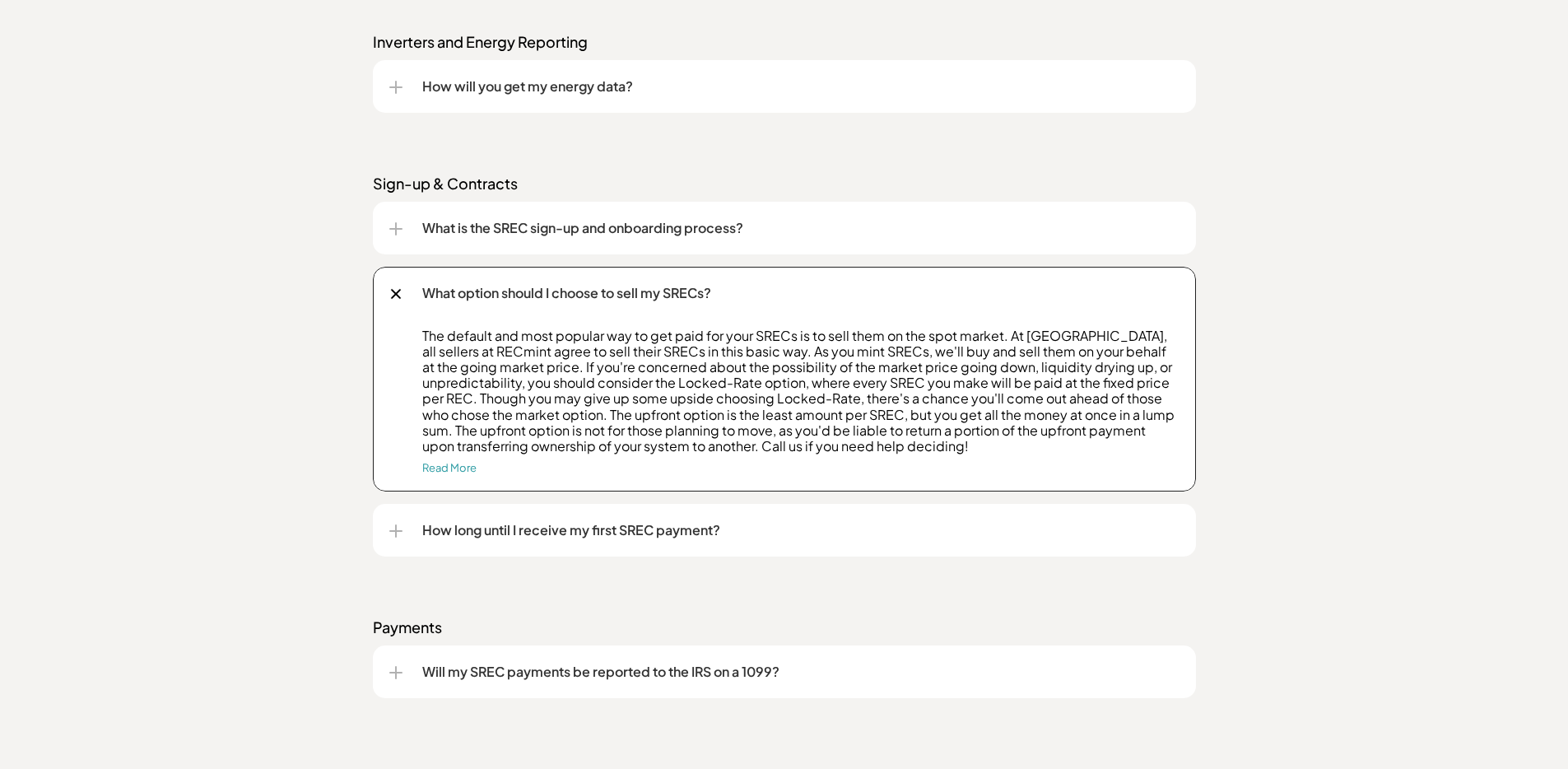
click at [665, 291] on p "What option should I choose to sell my SRECs?" at bounding box center [800, 292] width 758 height 19
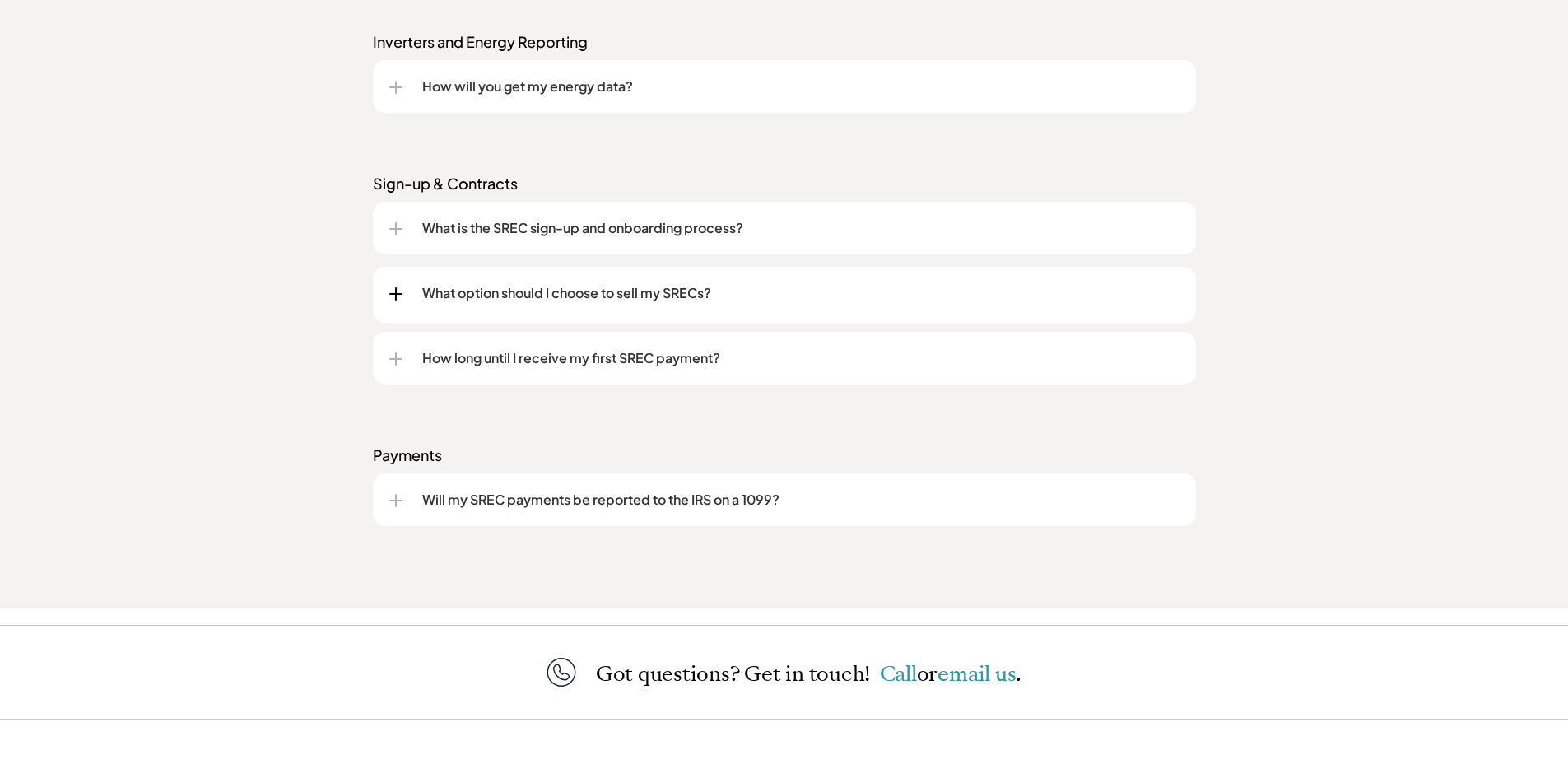
scroll to position [2139, 0]
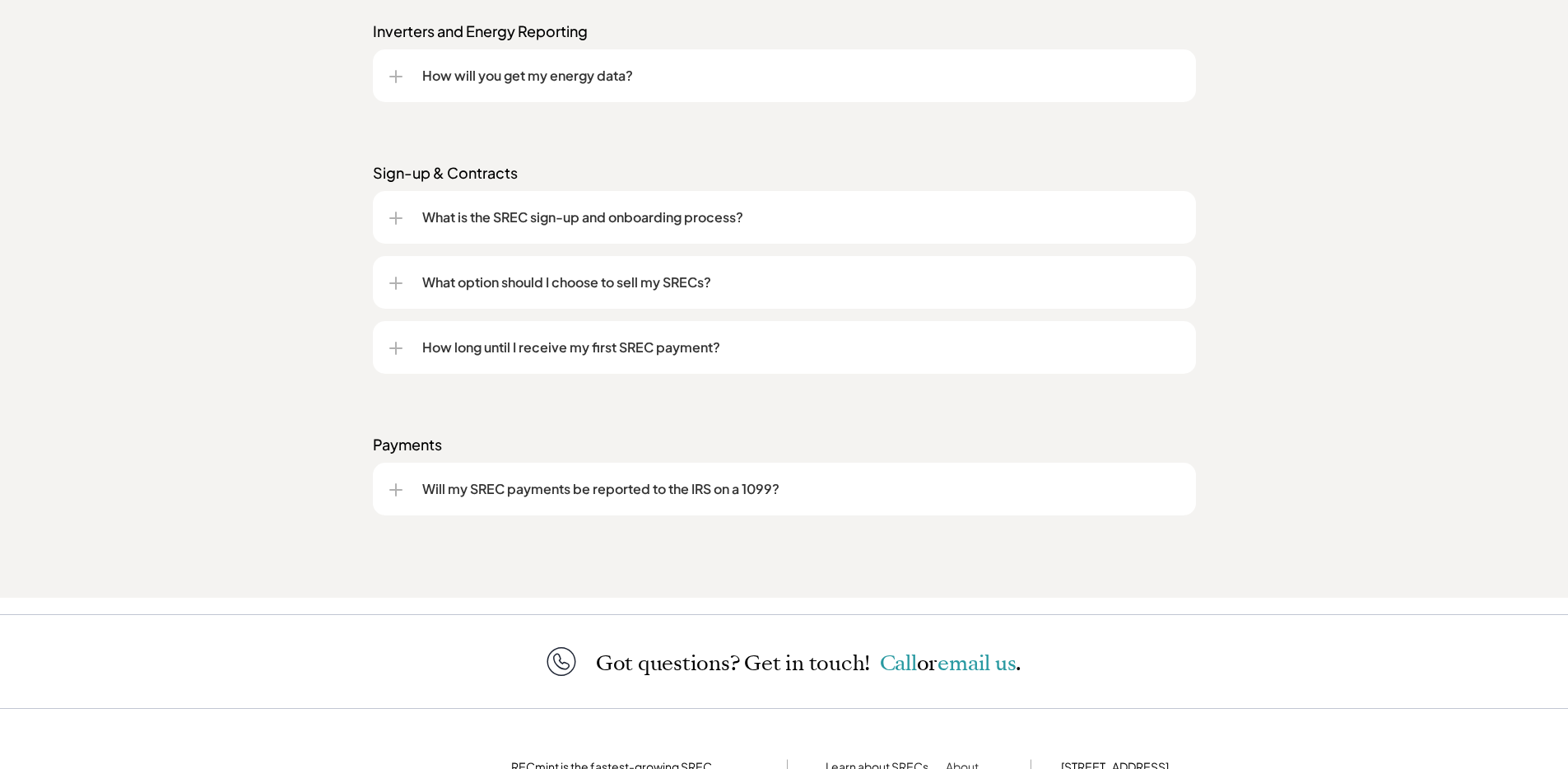
click at [664, 346] on p "How long until I receive my first SREC payment?" at bounding box center [800, 347] width 758 height 19
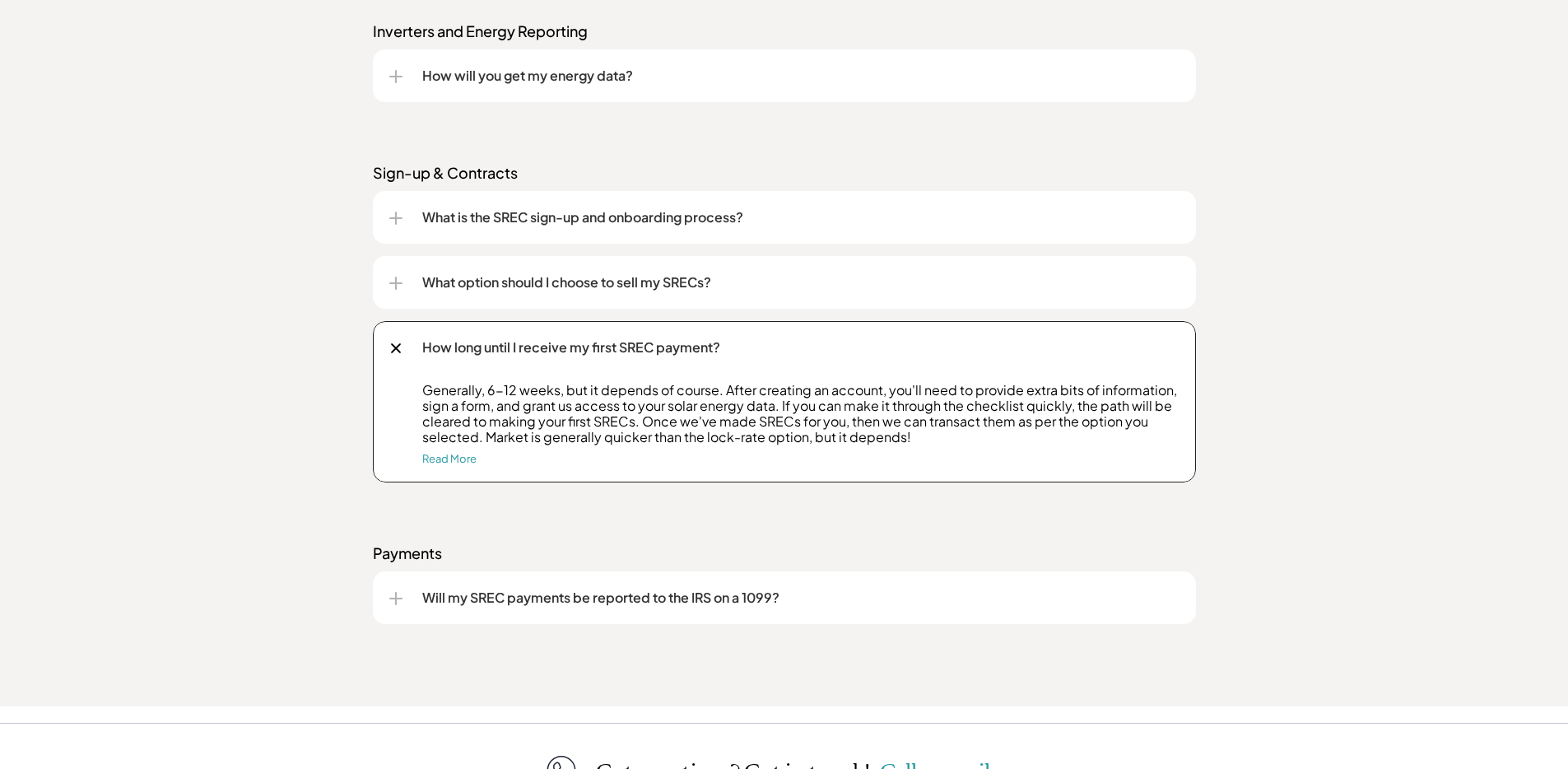
click at [664, 348] on p "How long until I receive my first SREC payment?" at bounding box center [800, 347] width 758 height 19
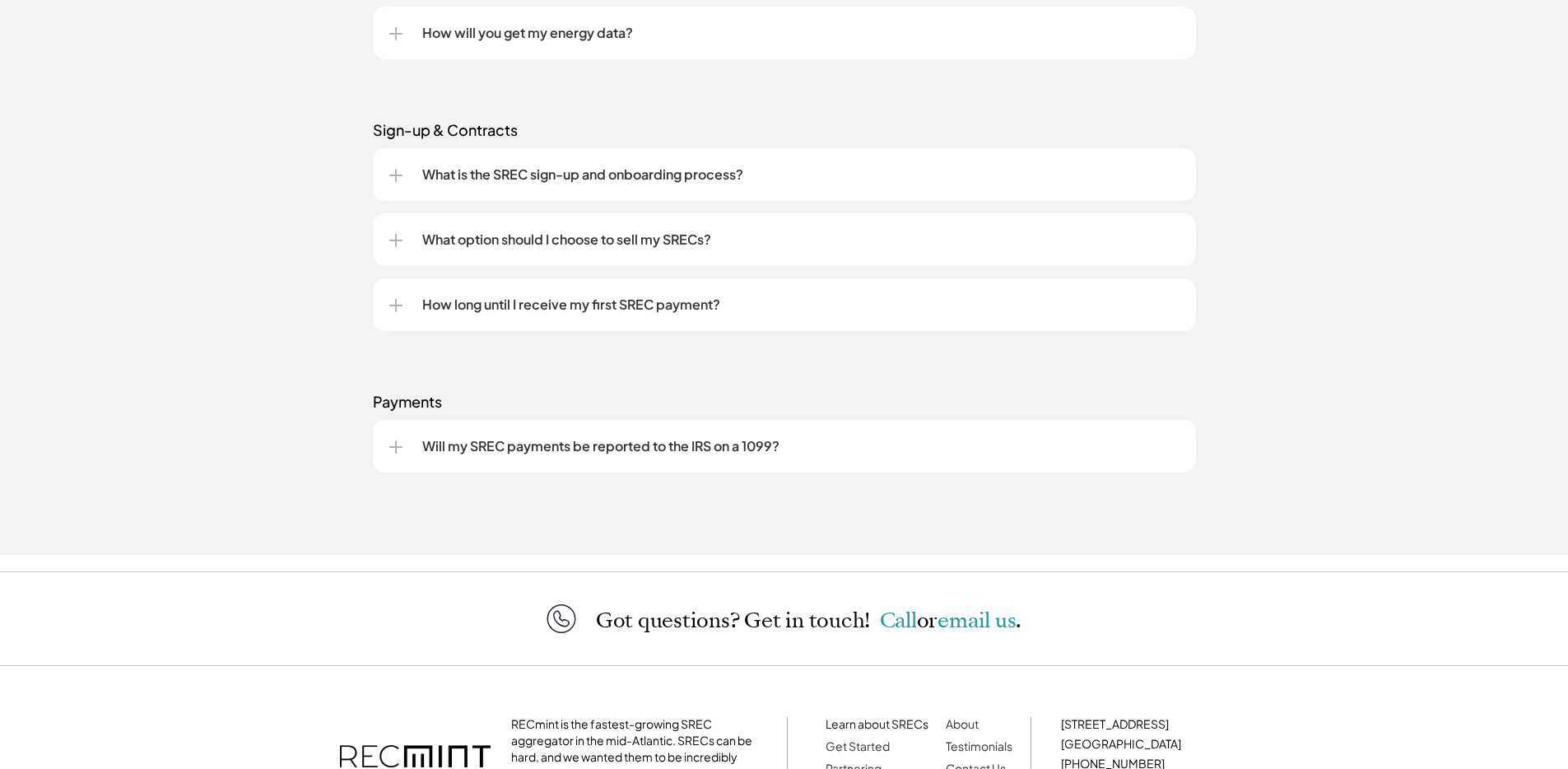
scroll to position [2247, 0]
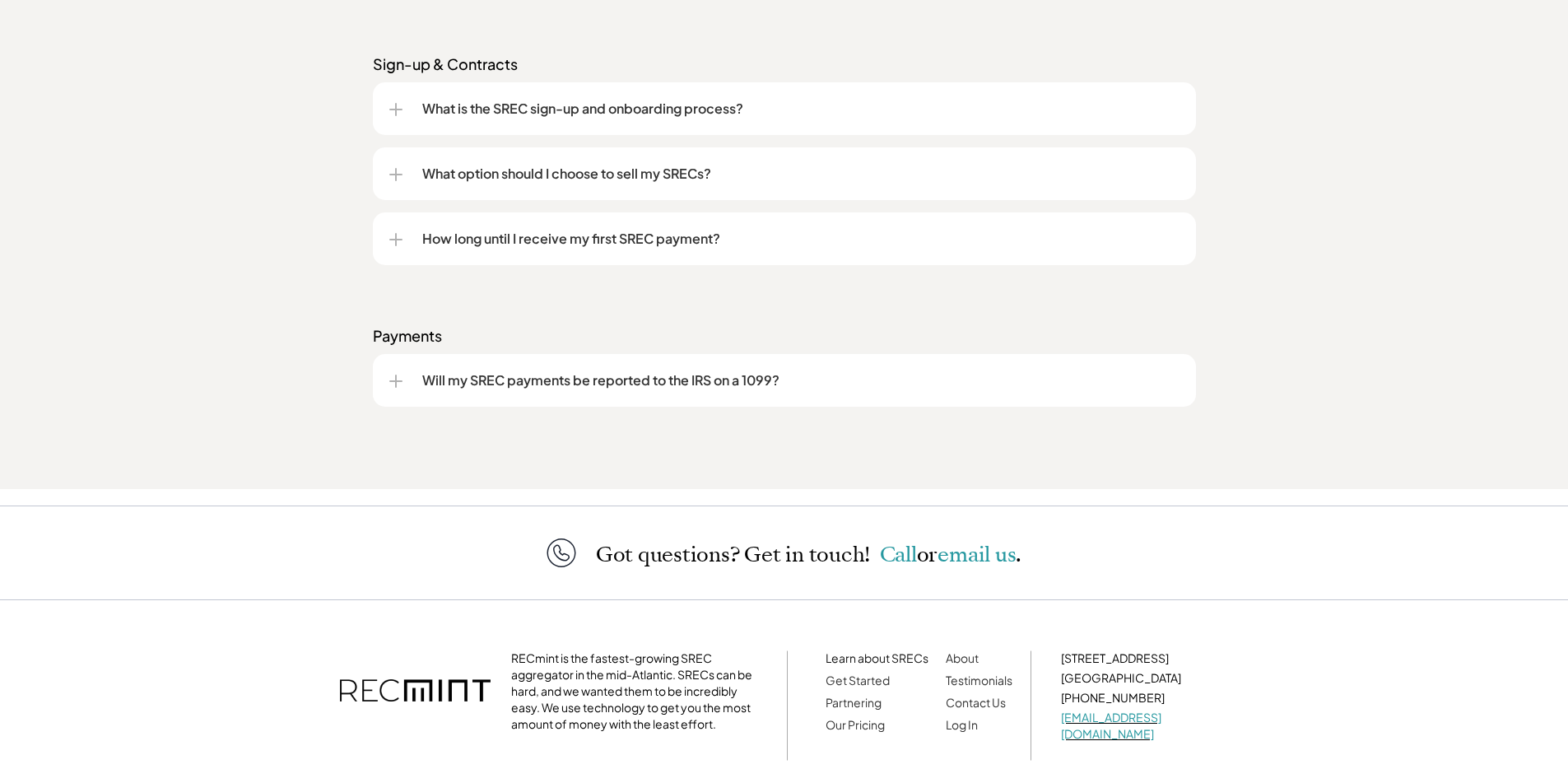
click at [694, 381] on p "Will my SREC payments be reported to the IRS on a 1099?" at bounding box center [800, 379] width 758 height 19
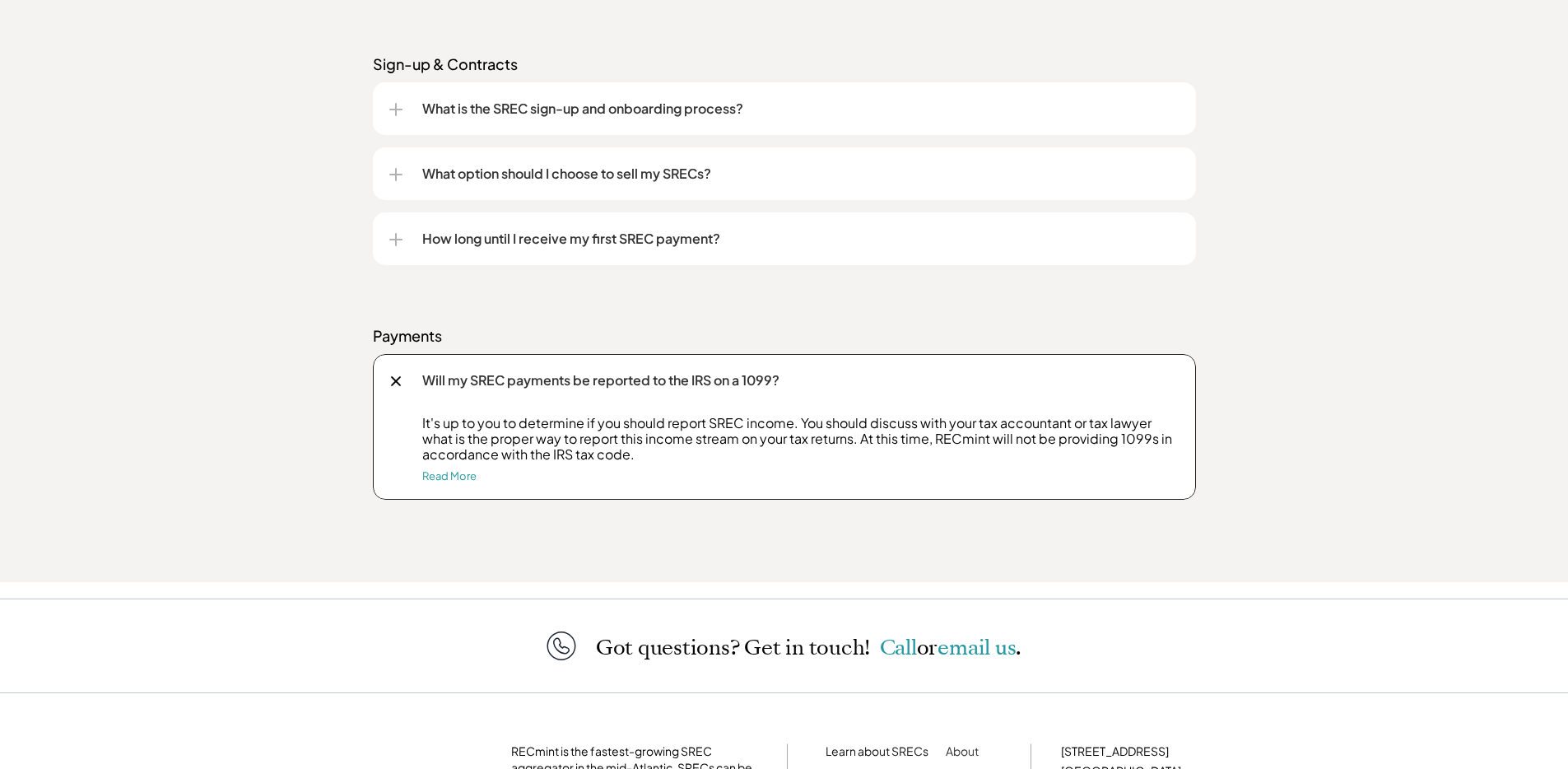
click at [692, 380] on p "Will my SREC payments be reported to the IRS on a 1099?" at bounding box center [800, 379] width 758 height 19
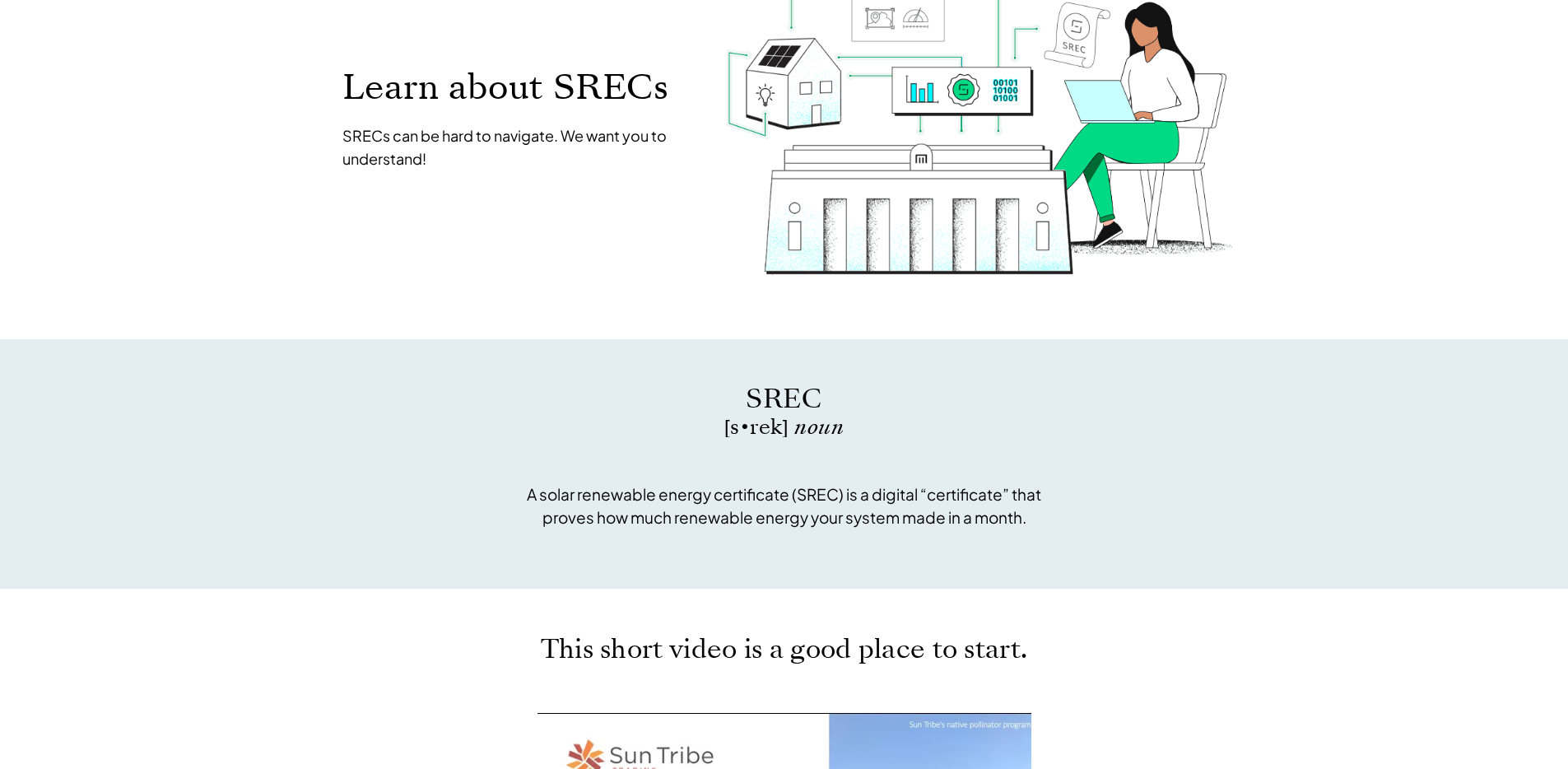
scroll to position [0, 0]
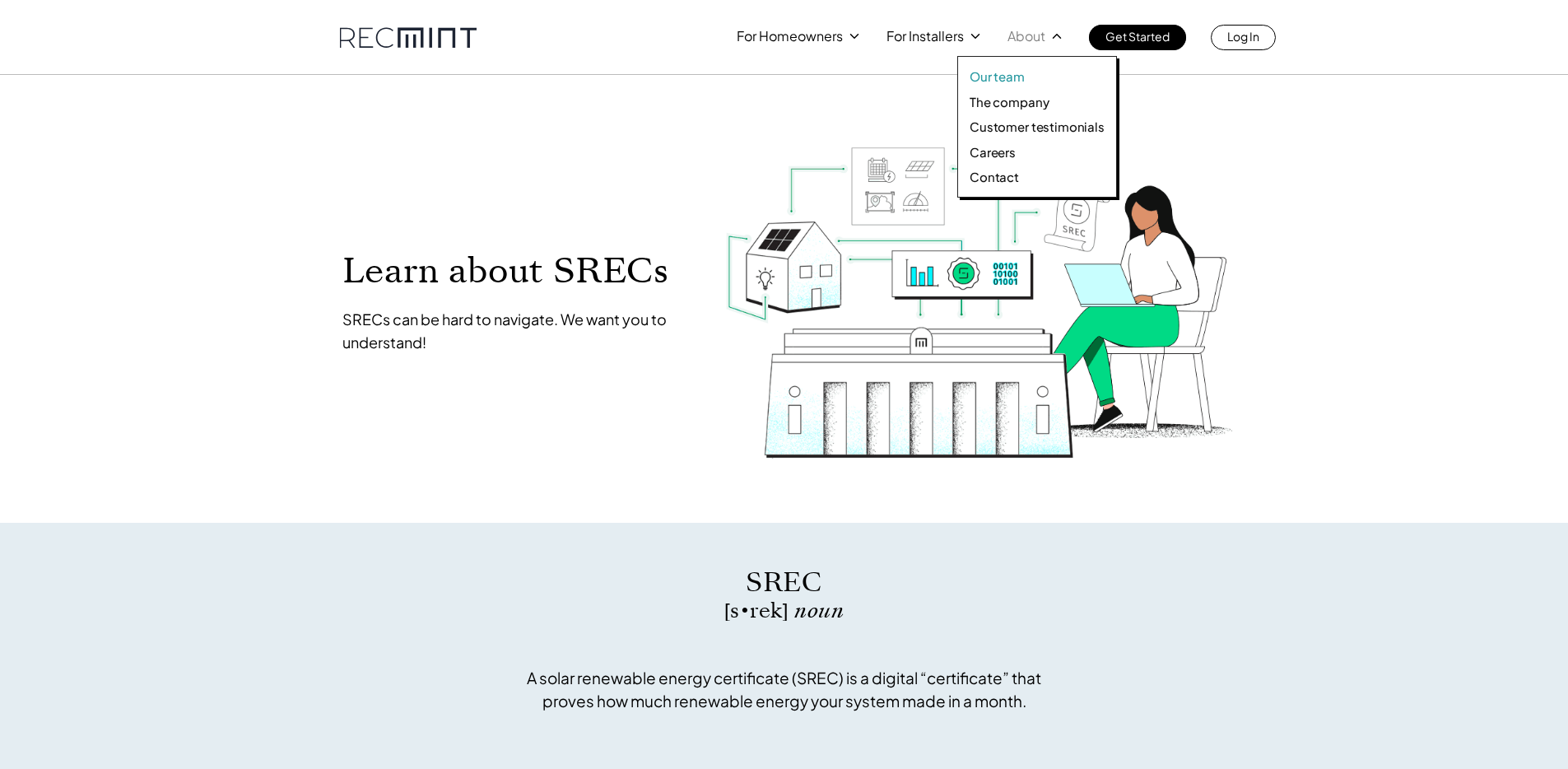
click at [1011, 75] on p "Our team" at bounding box center [997, 77] width 56 height 17
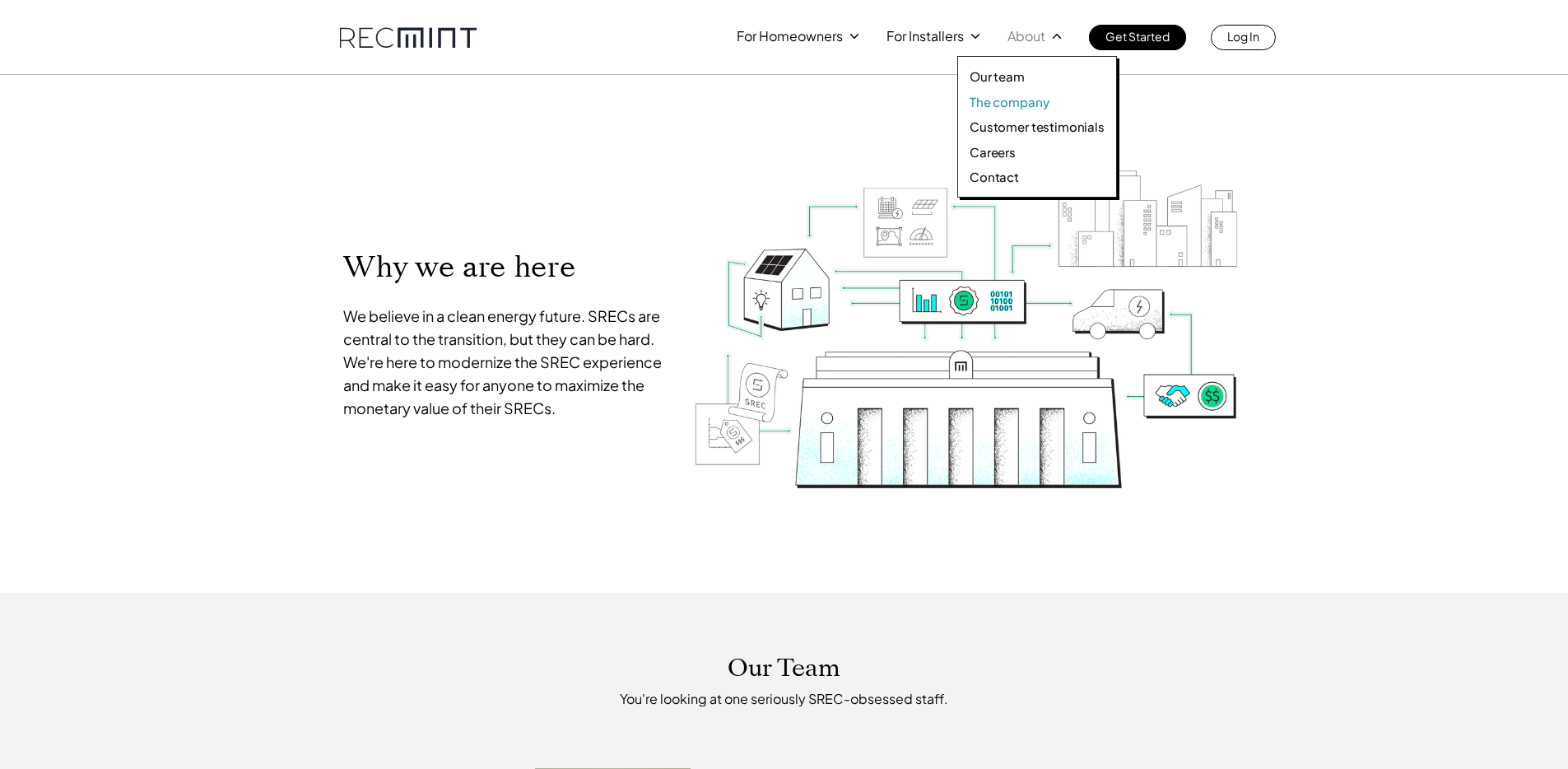
click at [1022, 105] on p "The company" at bounding box center [1008, 102] width 79 height 17
click at [997, 150] on p "Careers" at bounding box center [993, 153] width 46 height 17
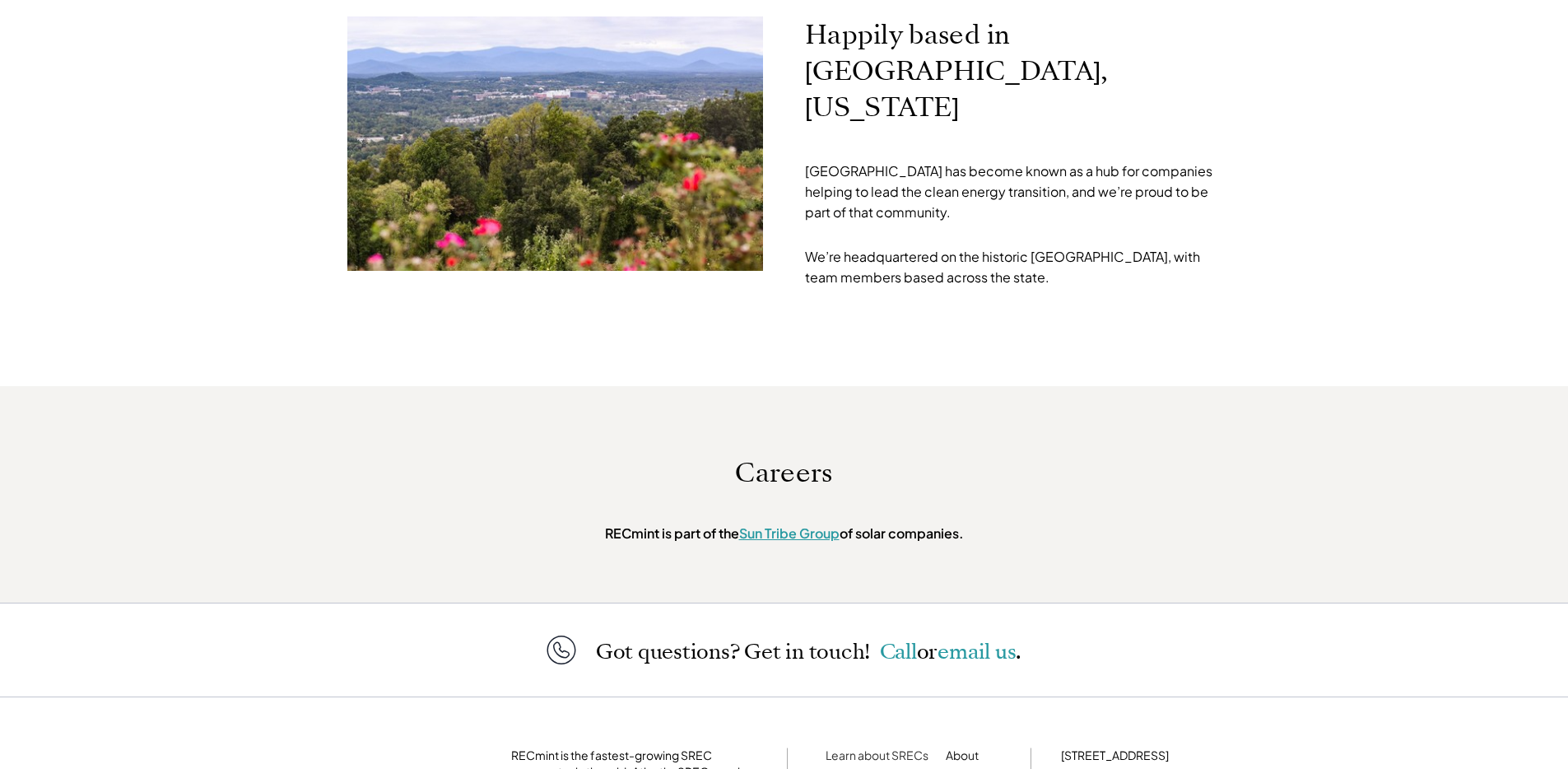
click at [800, 525] on link "Sun Tribe Group" at bounding box center [789, 533] width 101 height 18
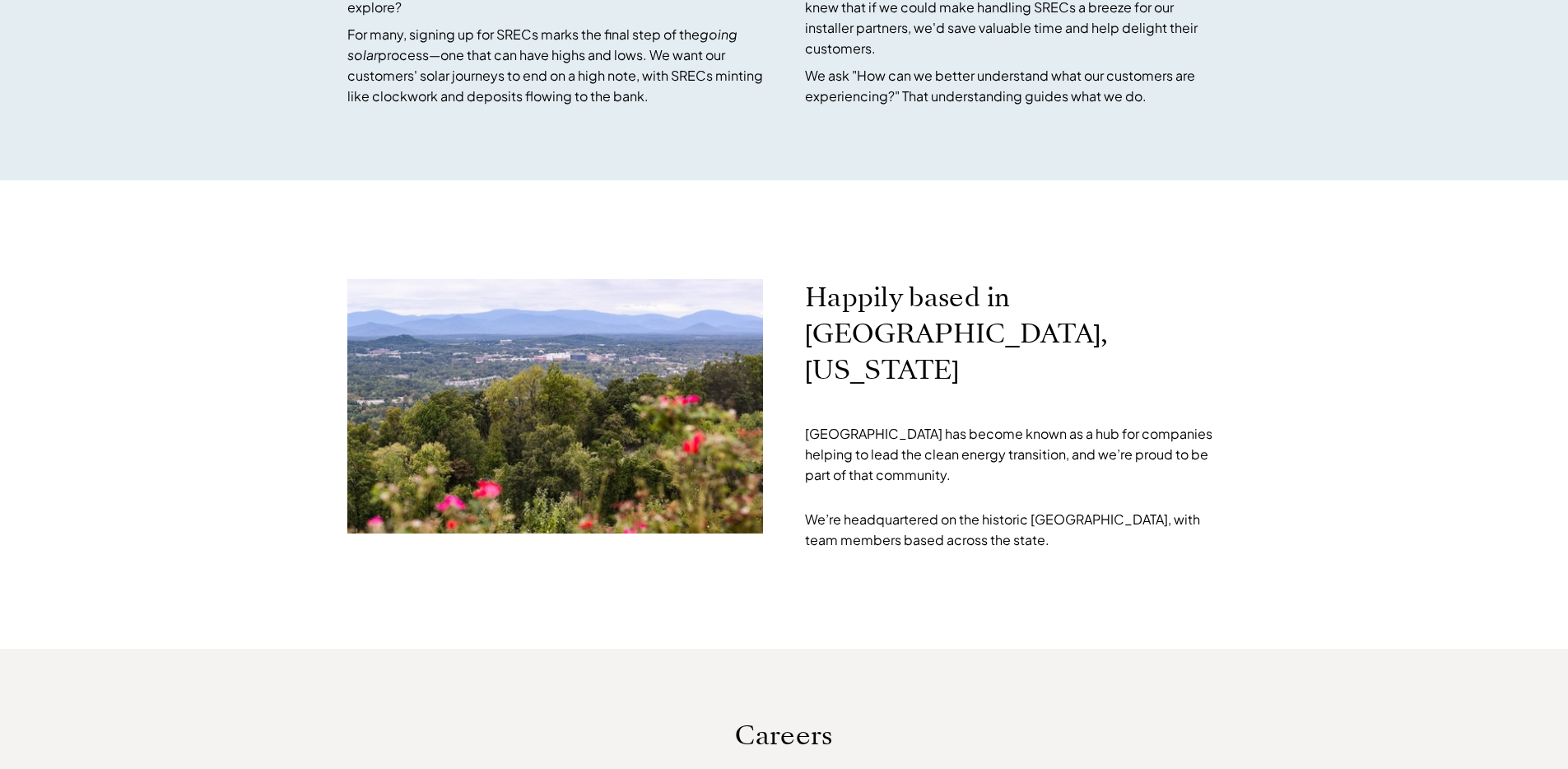
scroll to position [4911, 0]
